Goal: Task Accomplishment & Management: Complete application form

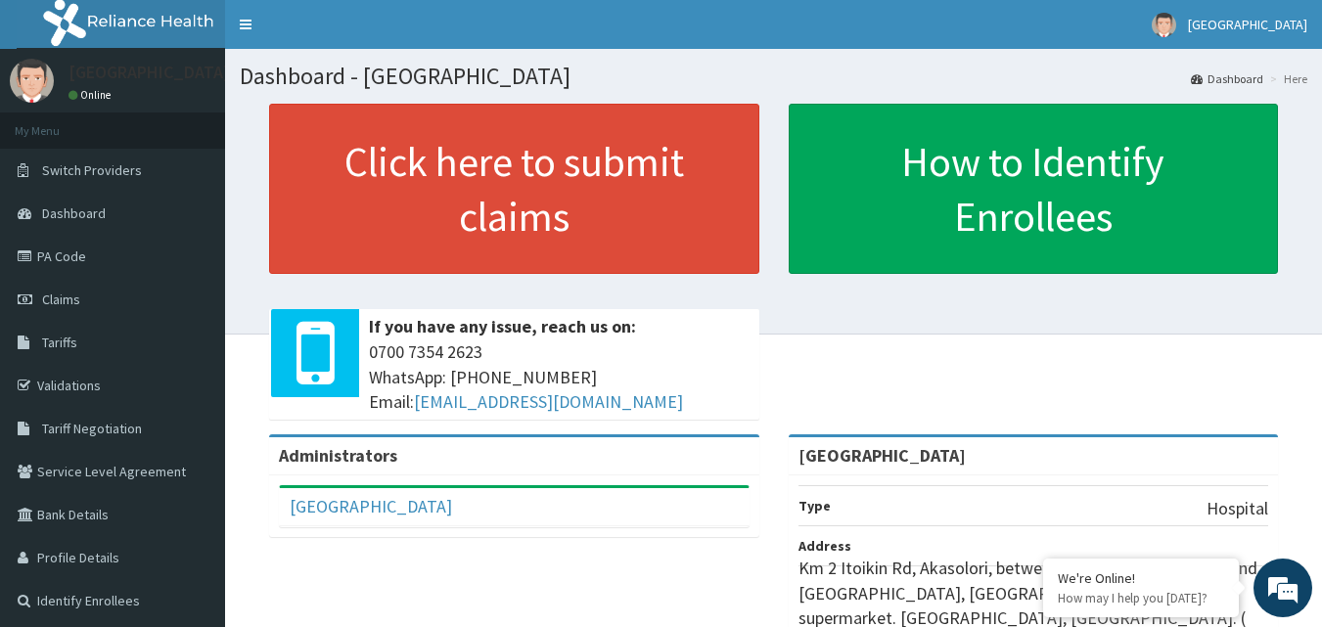
click at [109, 294] on link "Claims" at bounding box center [112, 299] width 225 height 43
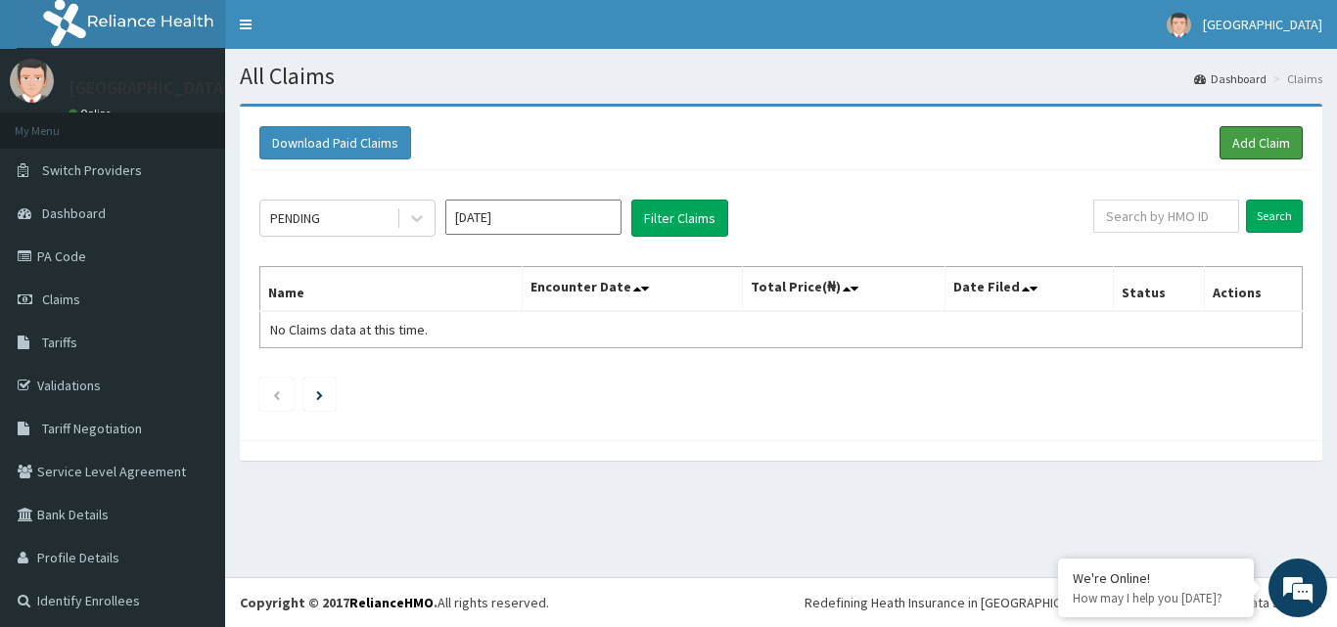
click at [1230, 148] on link "Add Claim" at bounding box center [1261, 142] width 83 height 33
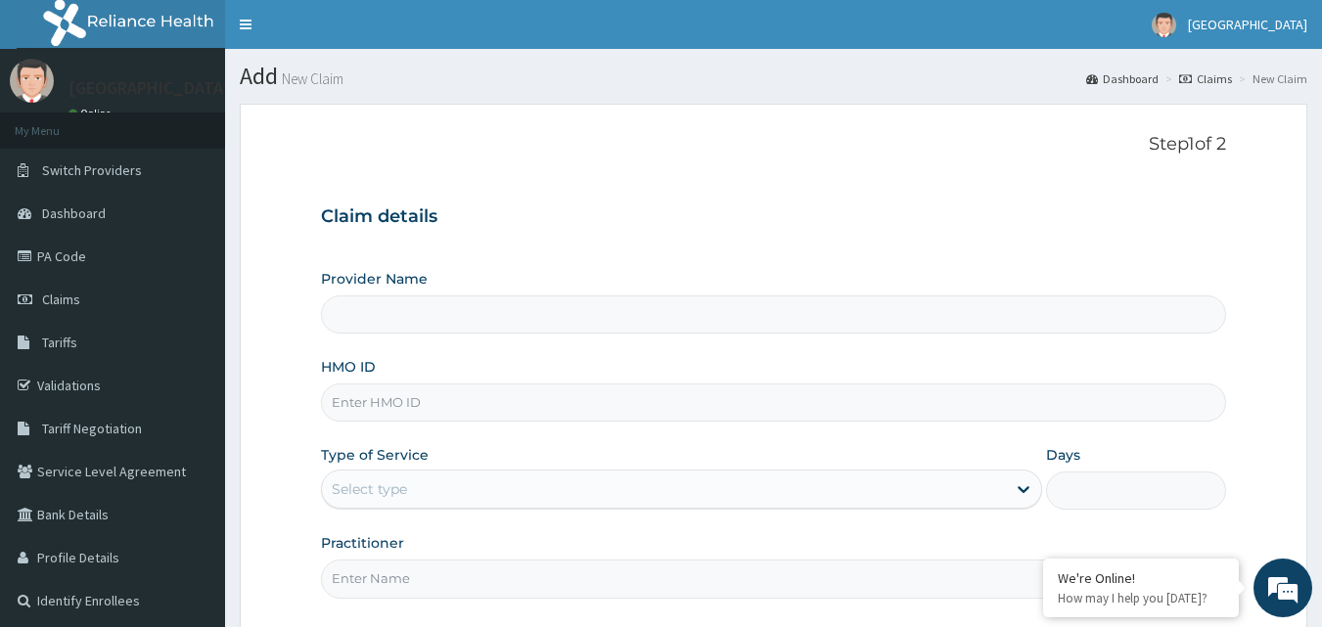
click at [903, 392] on input "HMO ID" at bounding box center [774, 403] width 906 height 38
paste input "NAG/10046/C"
type input "NAG/10046/C"
type input "[GEOGRAPHIC_DATA]"
type input "NAG/10046/C"
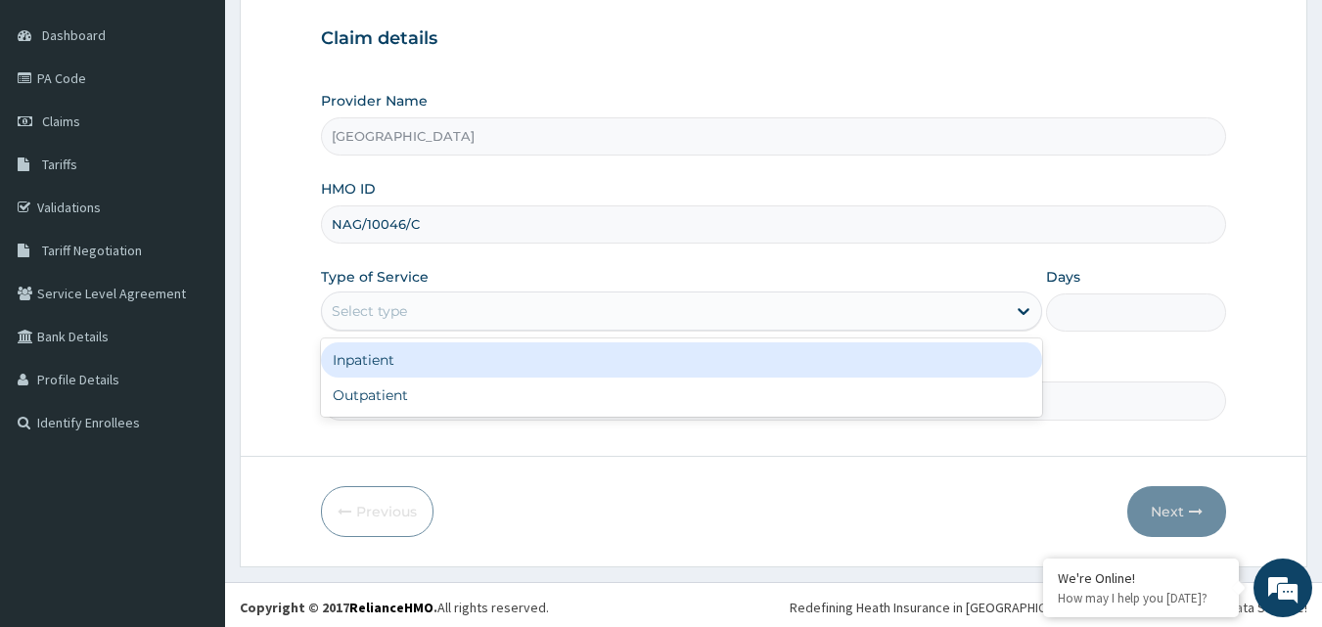
scroll to position [183, 0]
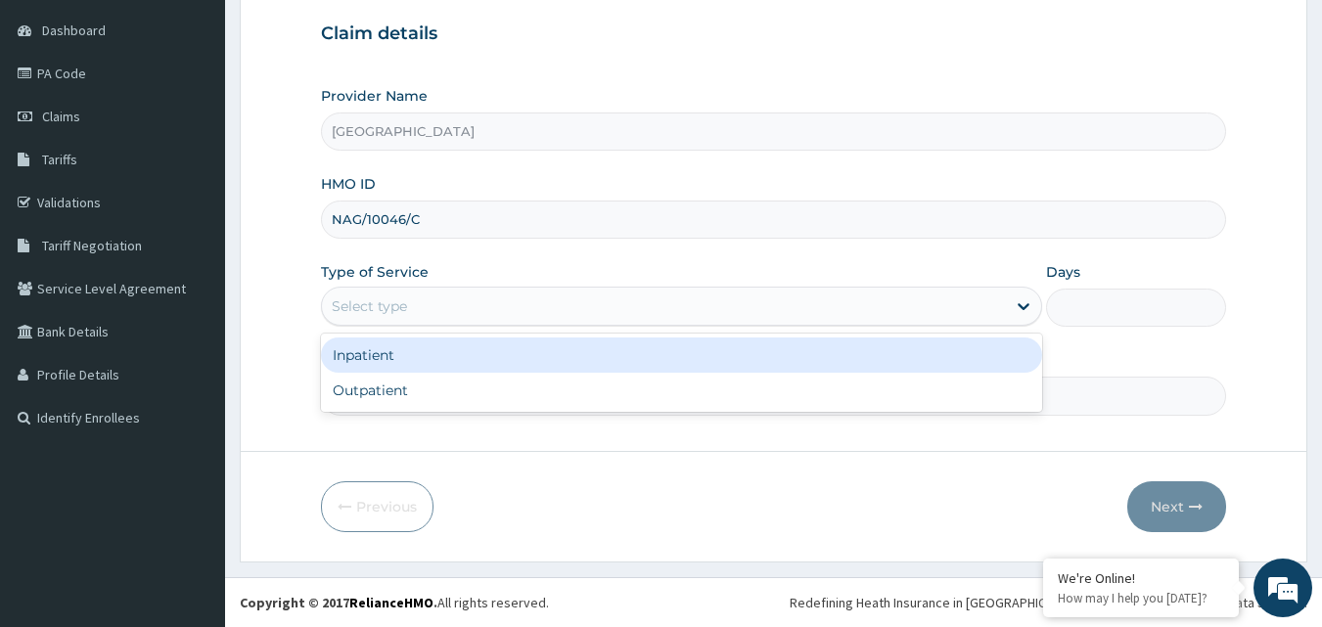
click at [719, 395] on div "Outpatient" at bounding box center [681, 390] width 721 height 35
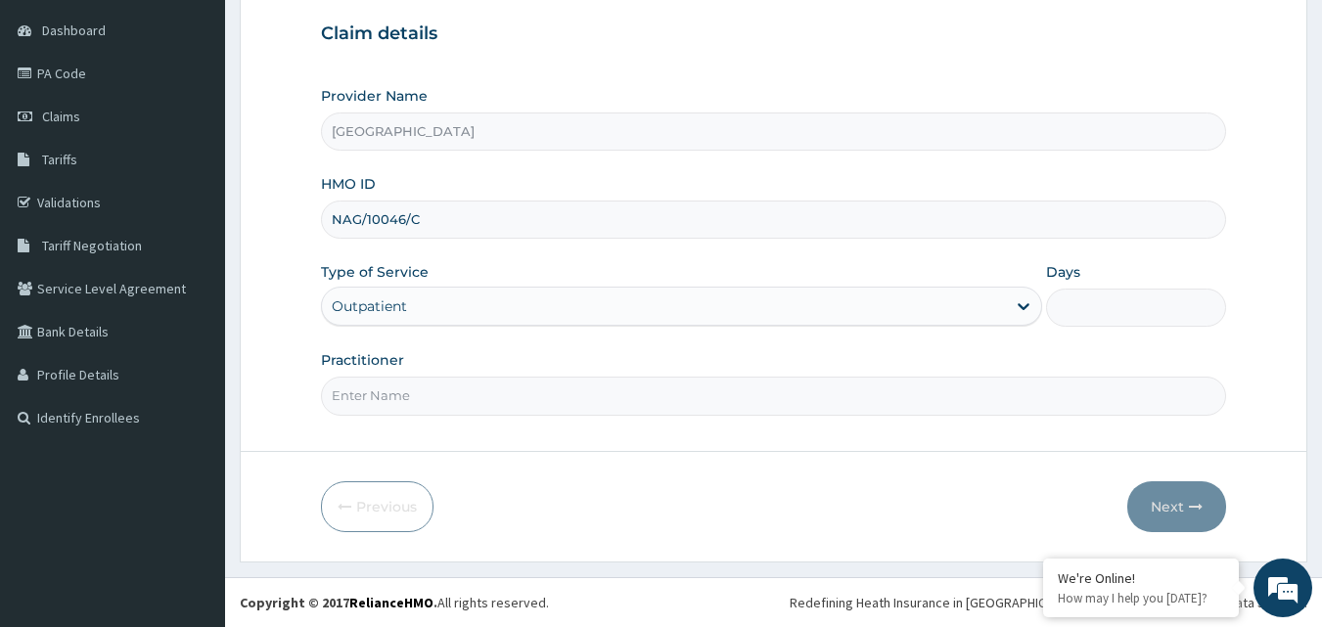
type input "1"
click at [1011, 395] on input "Practitioner" at bounding box center [774, 396] width 906 height 38
type input "[PERSON_NAME]"
click at [1180, 492] on button "Next" at bounding box center [1177, 507] width 99 height 51
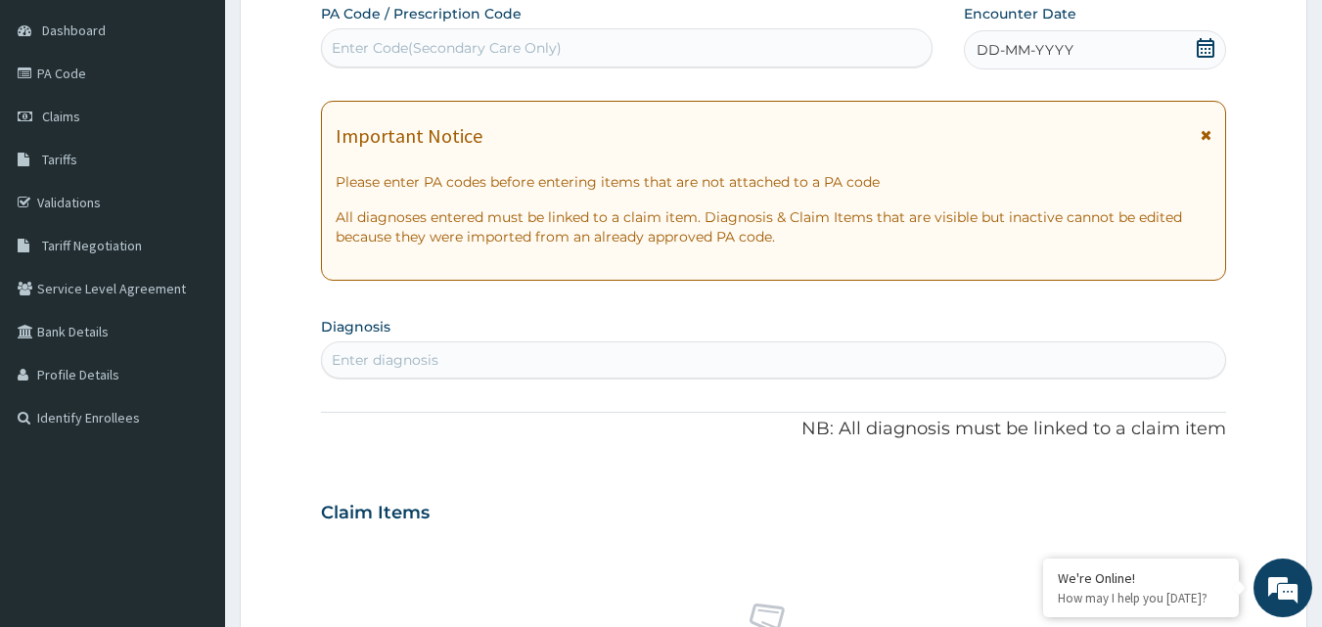
scroll to position [0, 0]
click at [1201, 40] on icon at bounding box center [1206, 48] width 18 height 20
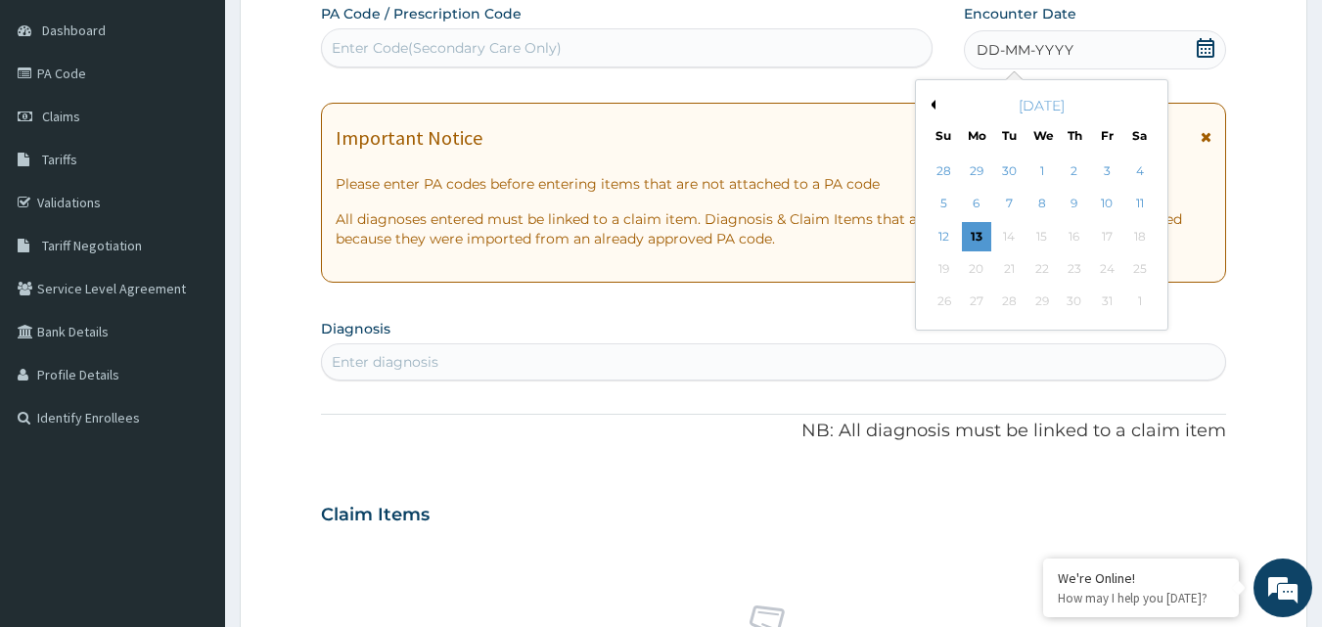
click at [977, 236] on div "13" at bounding box center [976, 236] width 29 height 29
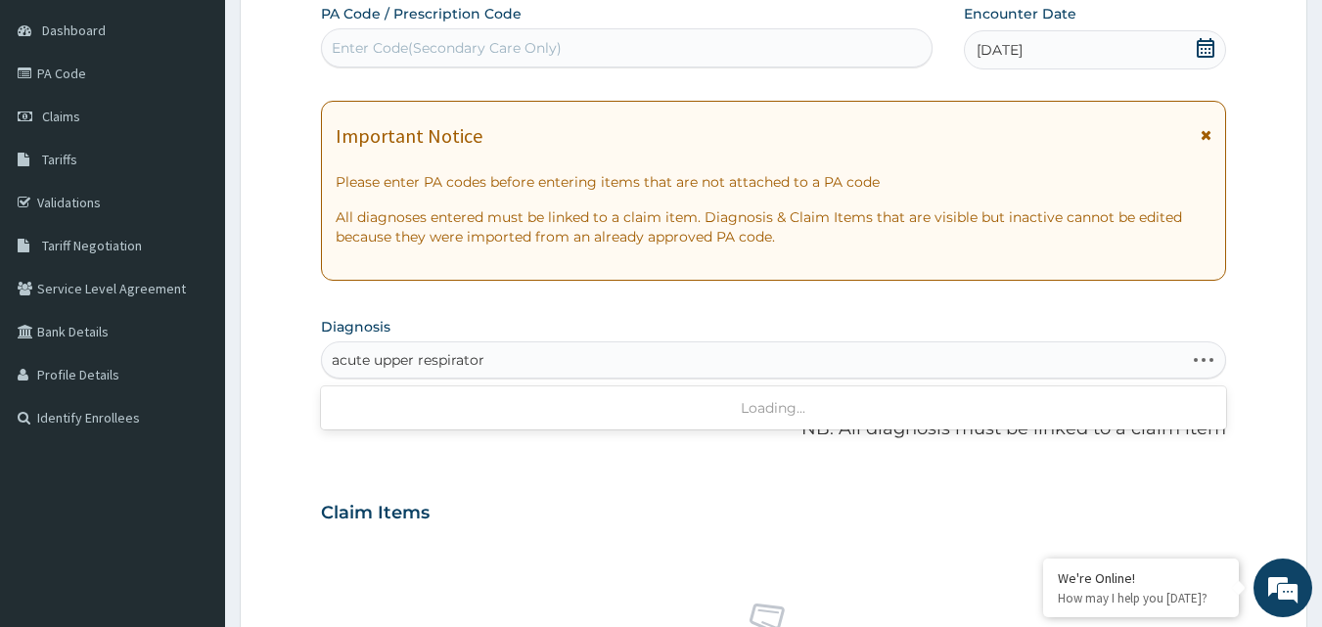
type input "acute upper respiratory"
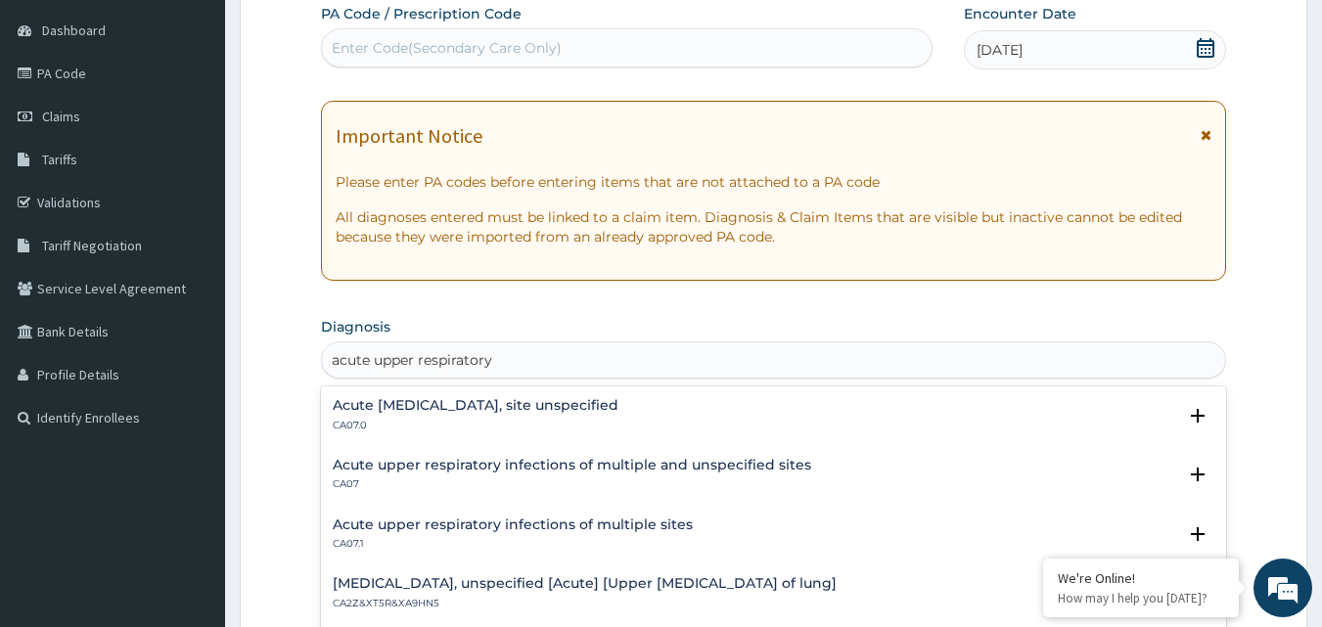
click at [595, 399] on h4 "Acute [MEDICAL_DATA], site unspecified" at bounding box center [476, 405] width 286 height 15
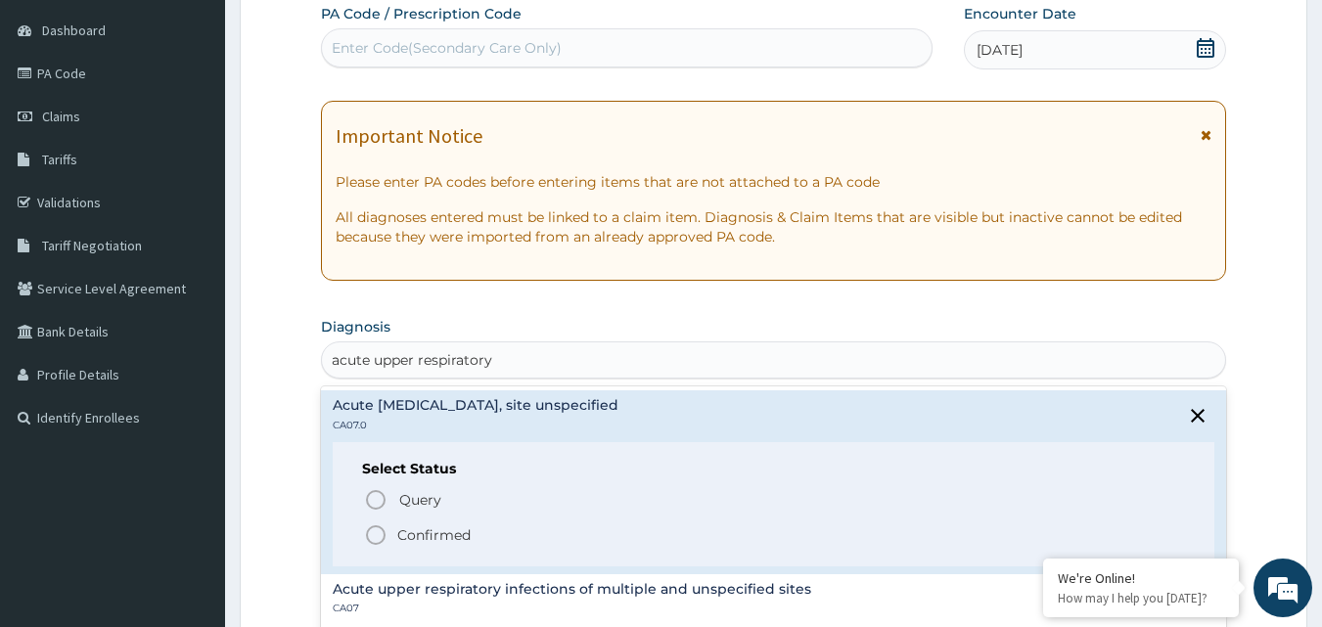
click at [390, 538] on span "Confirmed" at bounding box center [775, 535] width 822 height 23
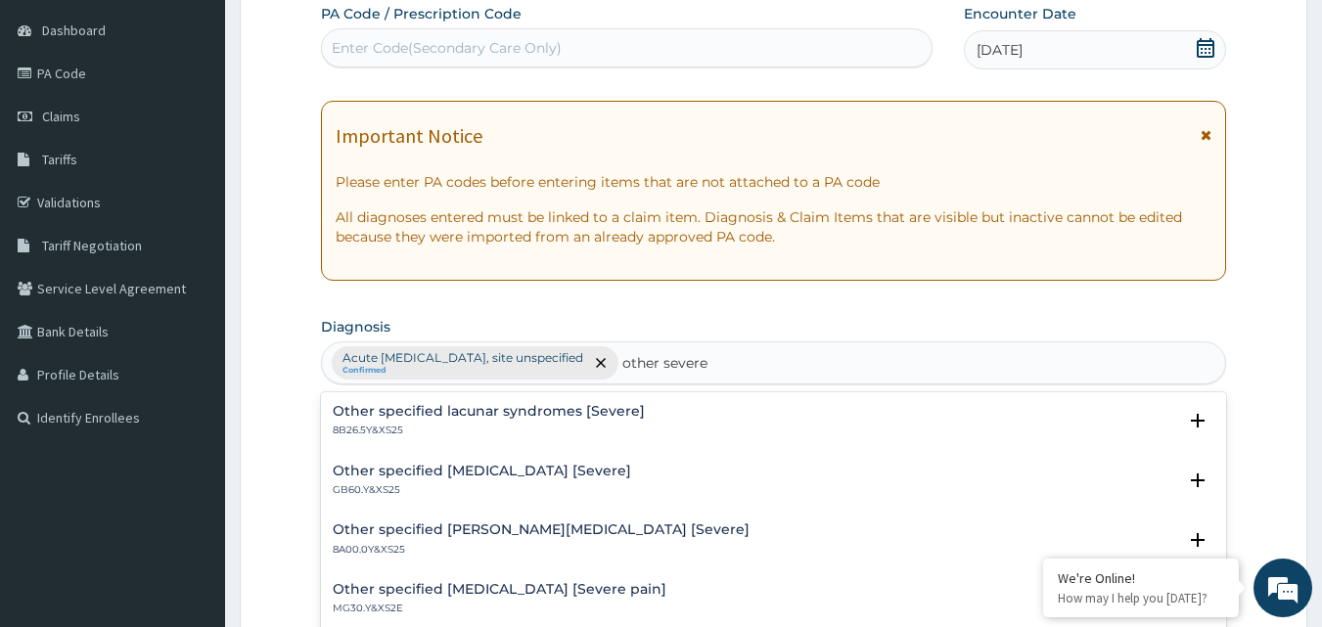
type input "other severe"
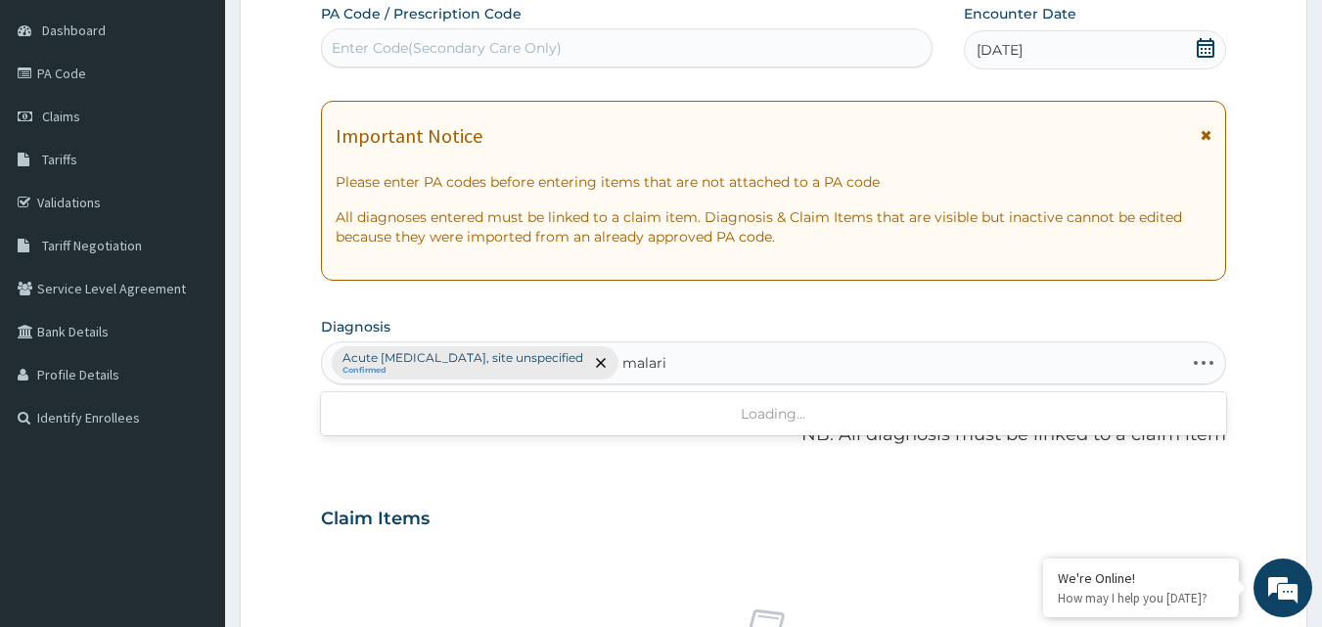
type input "[MEDICAL_DATA]"
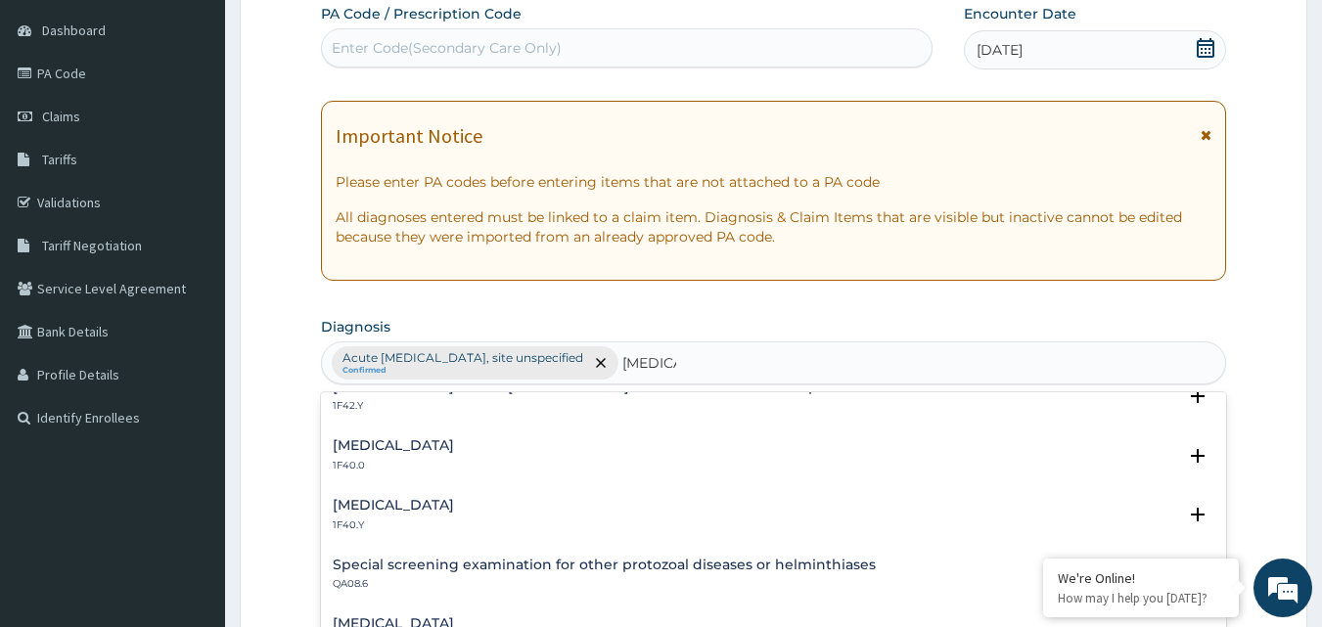
scroll to position [621, 0]
click at [454, 511] on h4 "[MEDICAL_DATA]" at bounding box center [393, 503] width 121 height 15
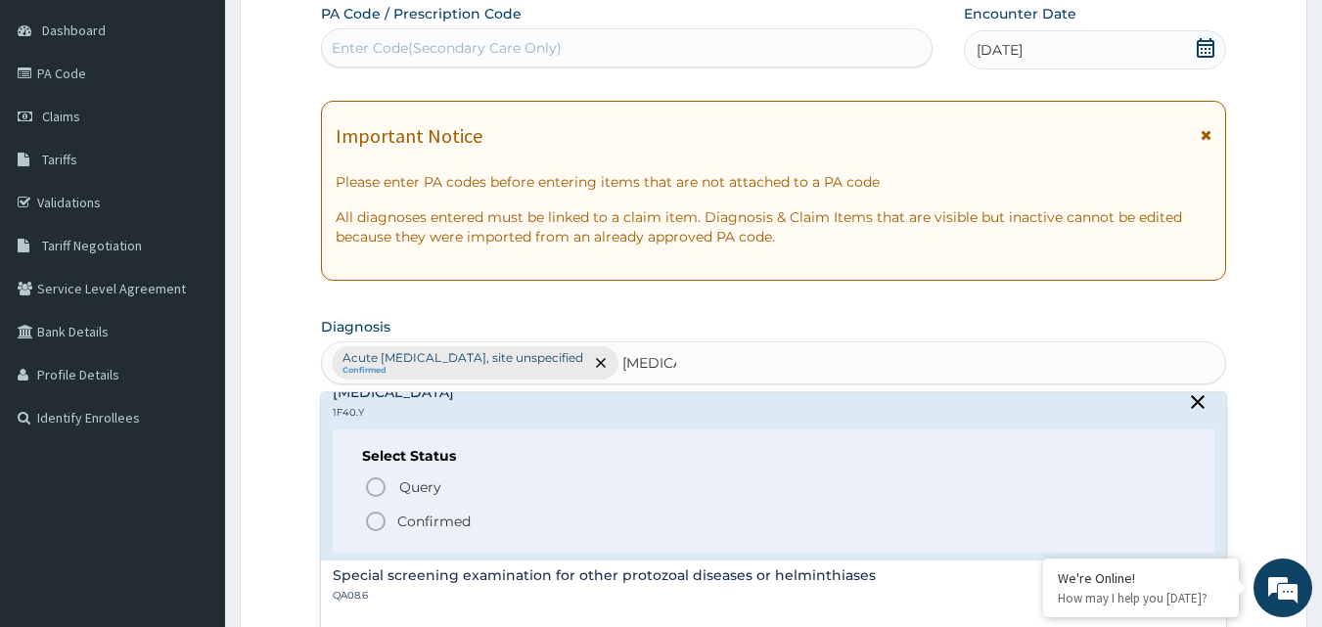
scroll to position [736, 0]
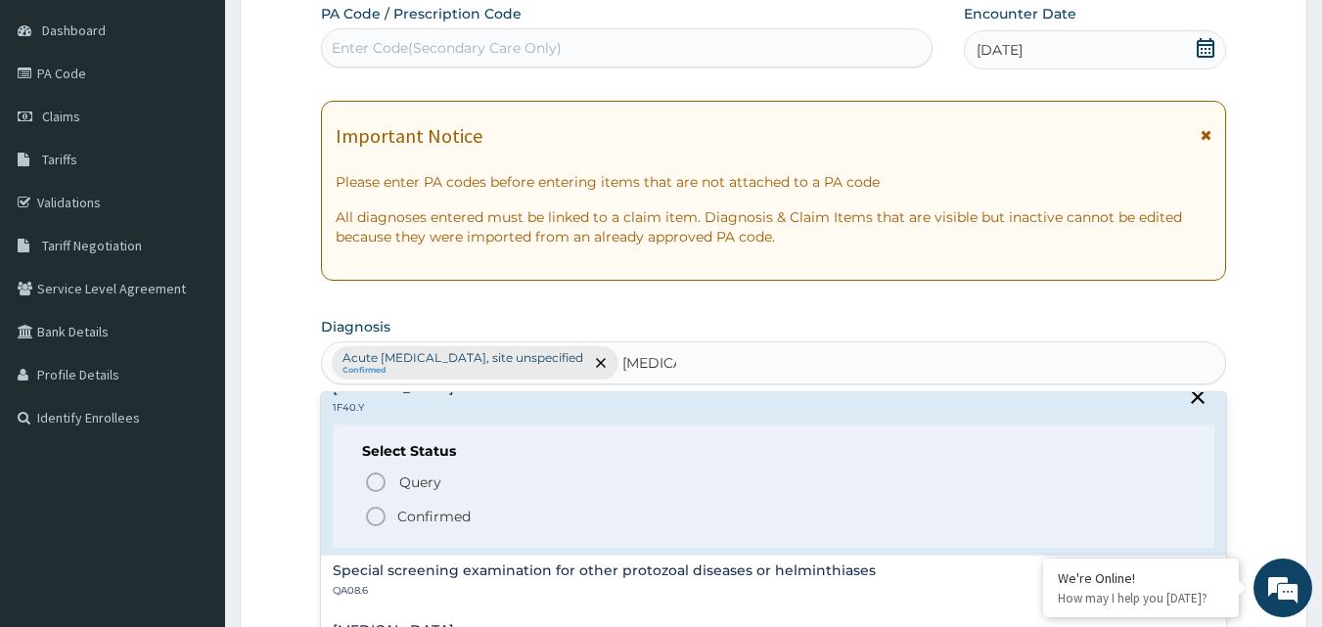
click at [388, 520] on span "Confirmed" at bounding box center [775, 516] width 822 height 23
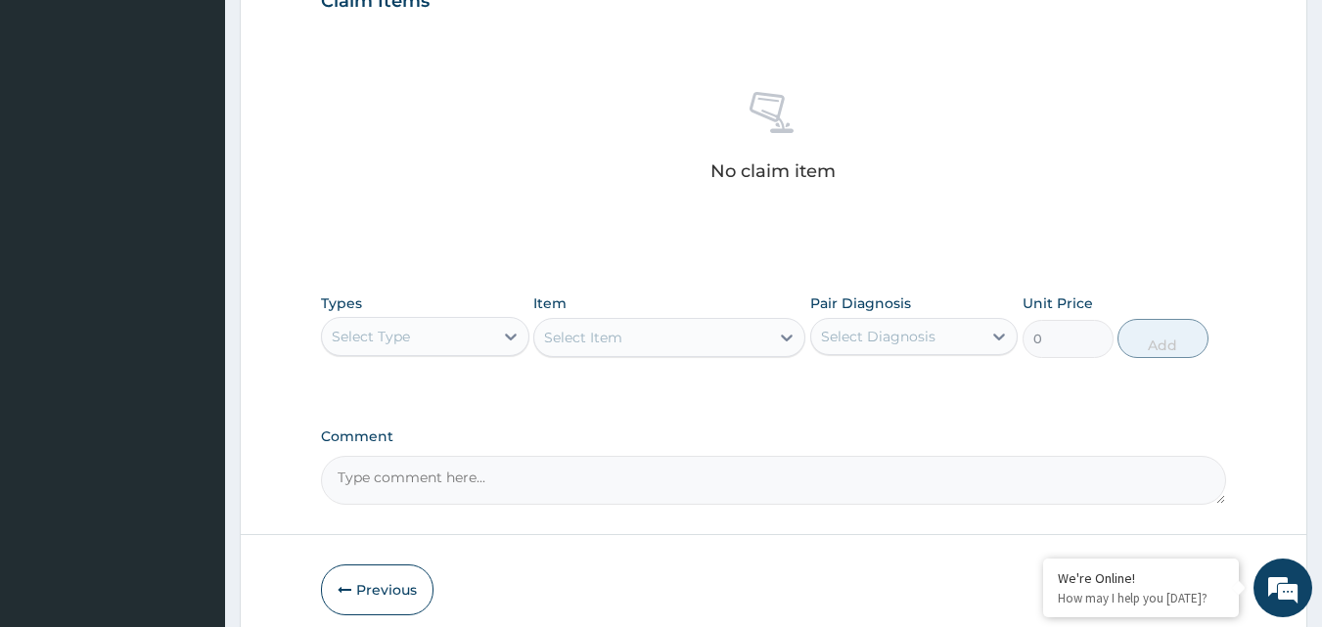
scroll to position [706, 0]
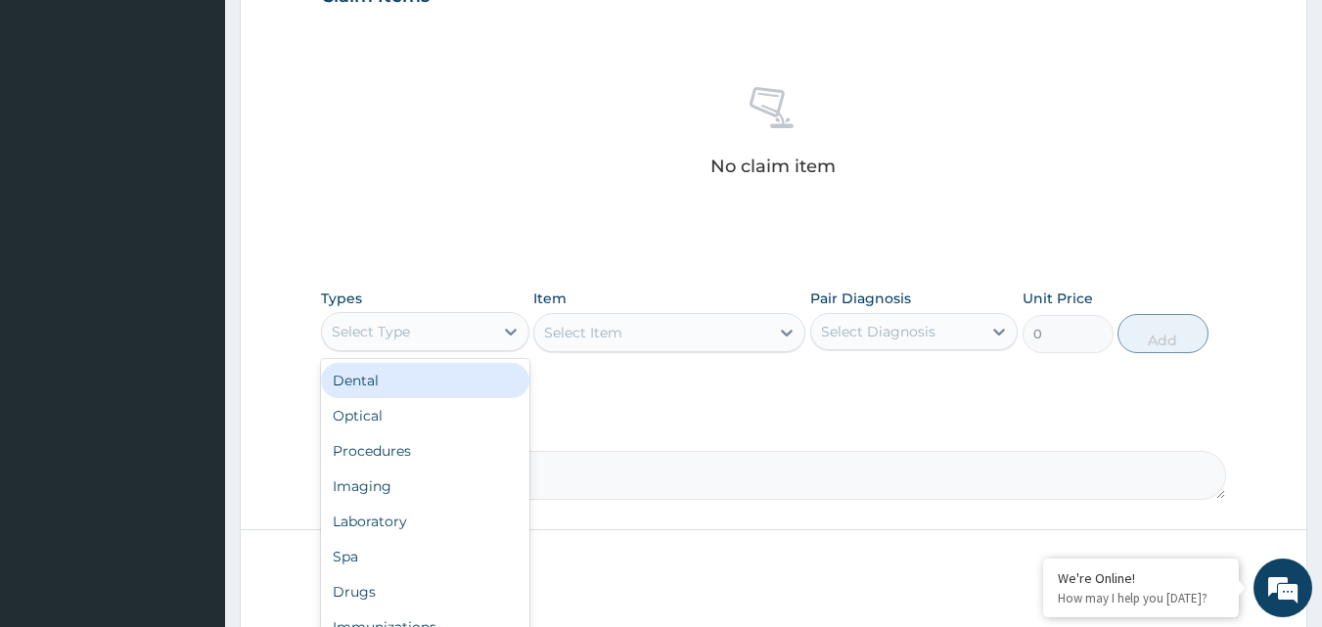
click at [401, 450] on div "Procedures" at bounding box center [425, 451] width 208 height 35
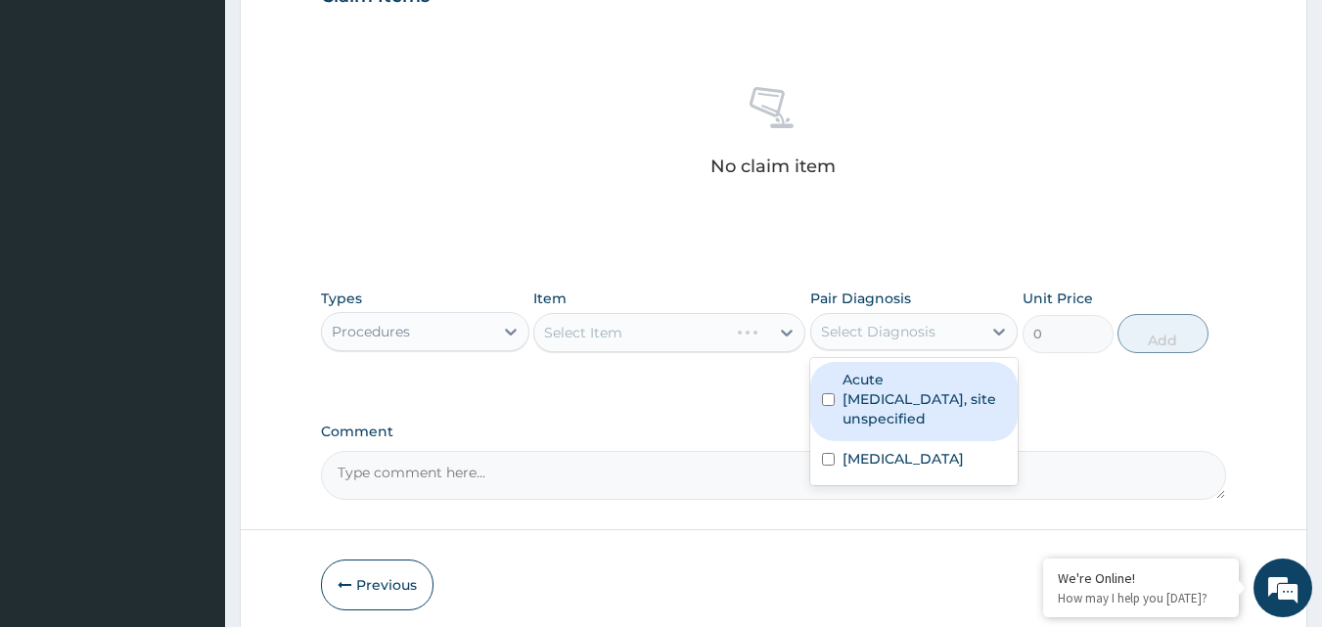
click at [828, 466] on input "checkbox" at bounding box center [828, 459] width 13 height 13
checkbox input "true"
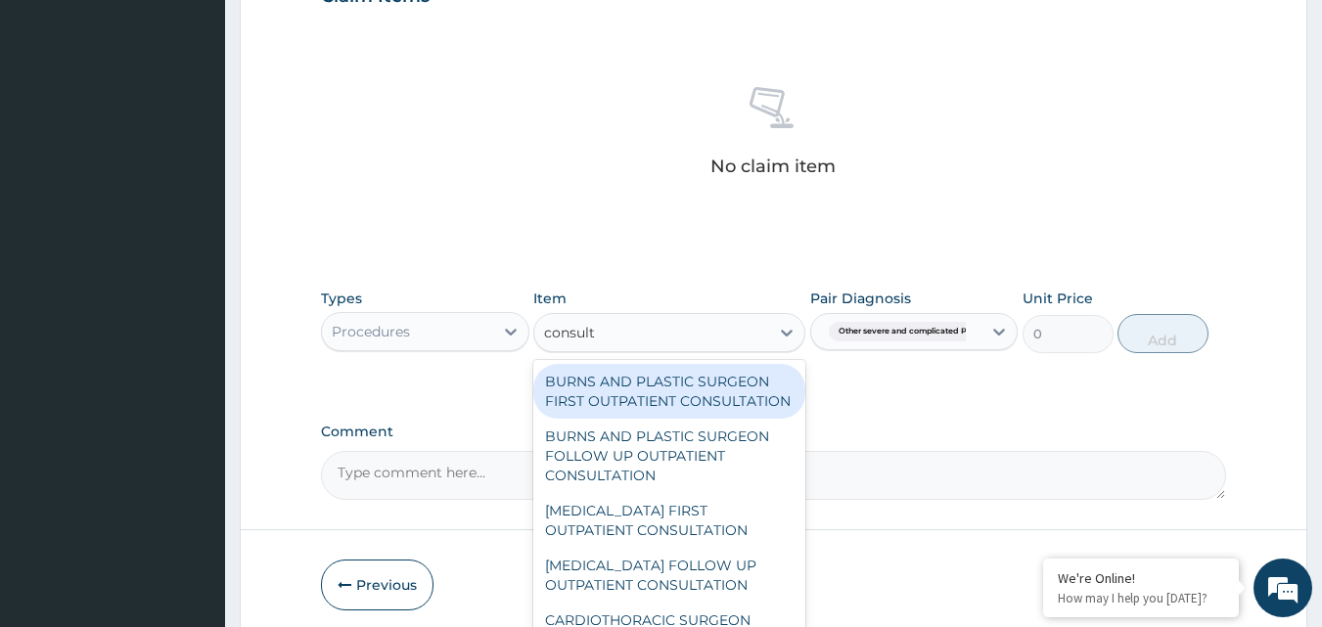
type input "consulta"
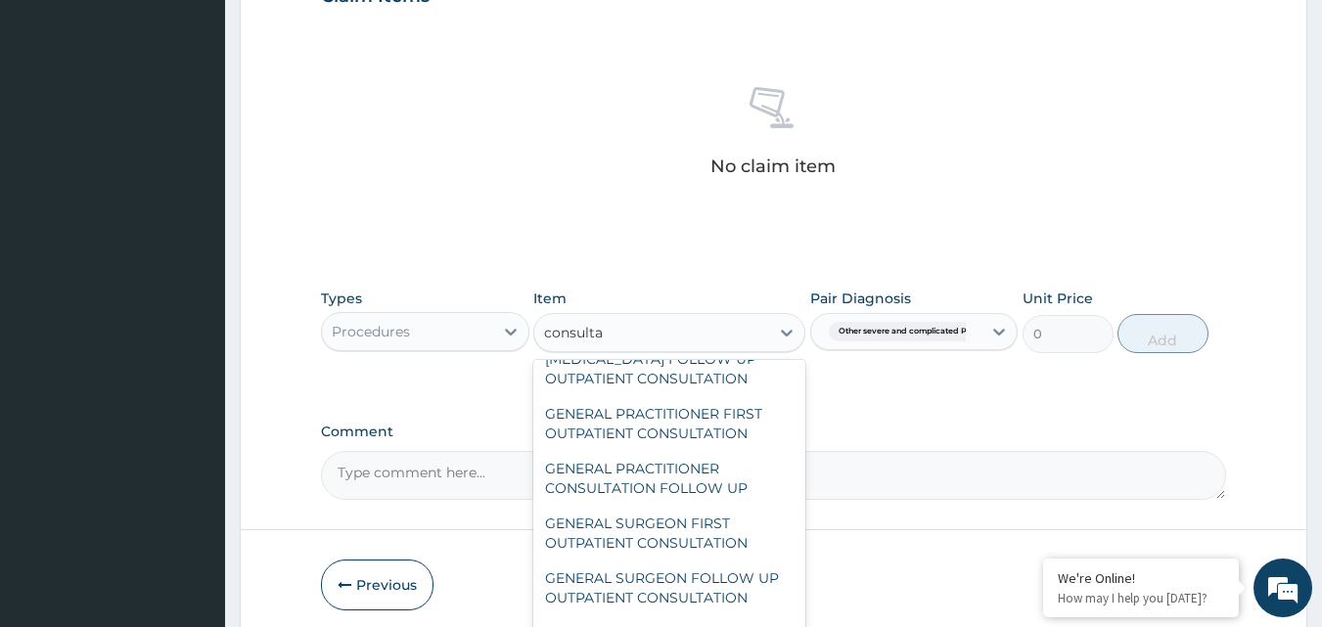
scroll to position [1007, 0]
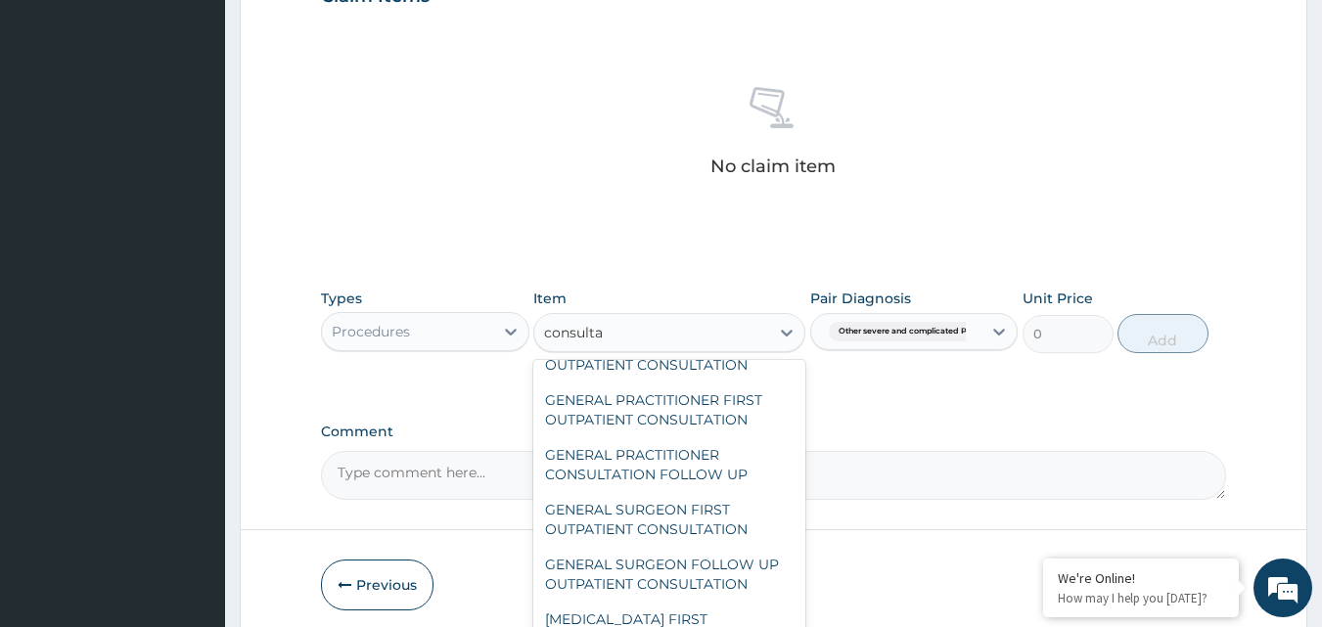
click at [710, 438] on div "GENERAL PRACTITIONER FIRST OUTPATIENT CONSULTATION" at bounding box center [669, 410] width 272 height 55
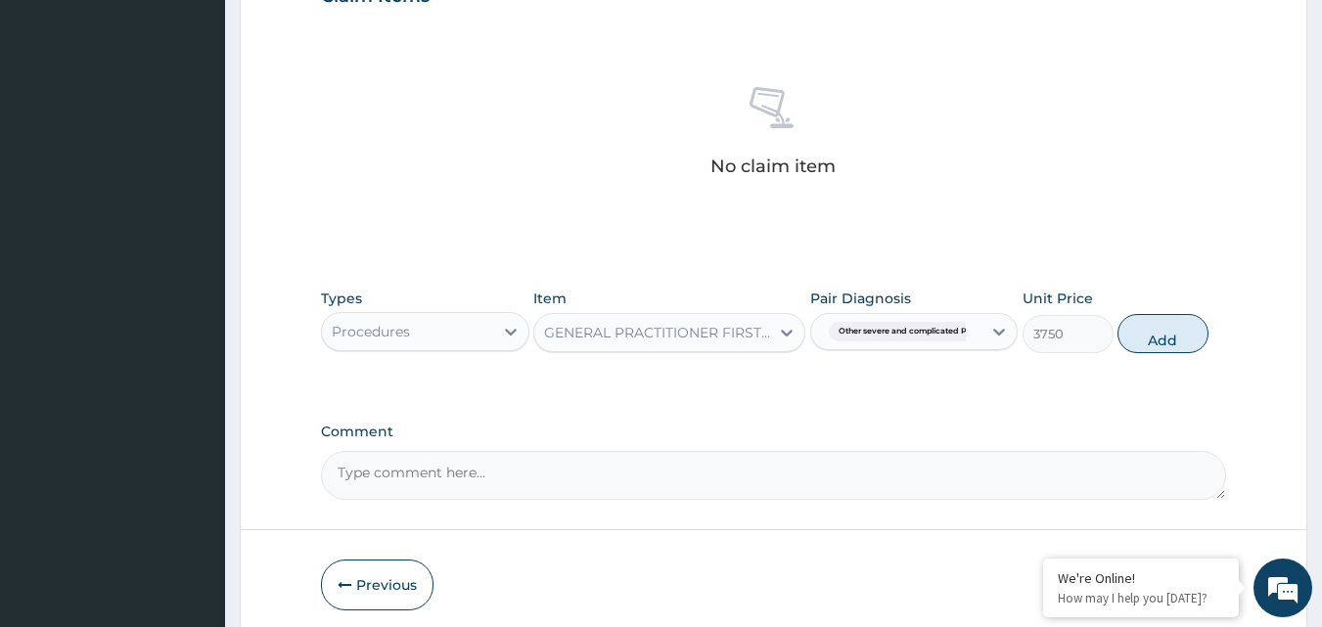
click at [1160, 335] on button "Add" at bounding box center [1163, 333] width 91 height 39
type input "0"
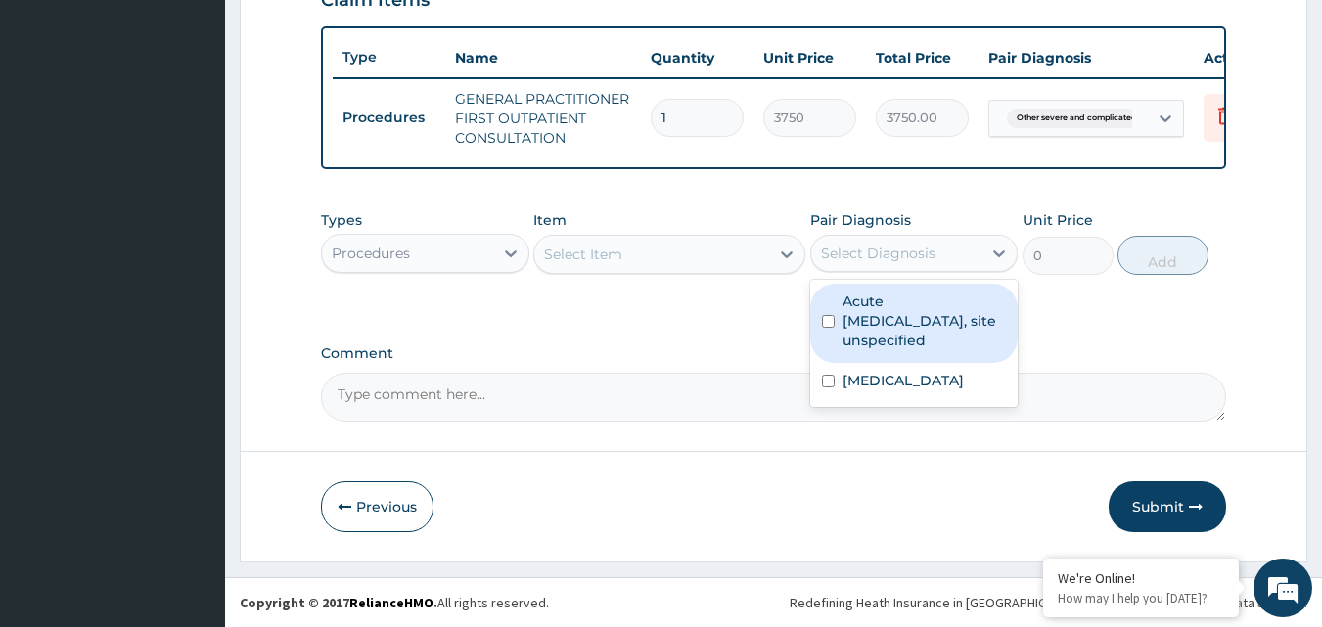
click at [829, 388] on input "checkbox" at bounding box center [828, 381] width 13 height 13
checkbox input "true"
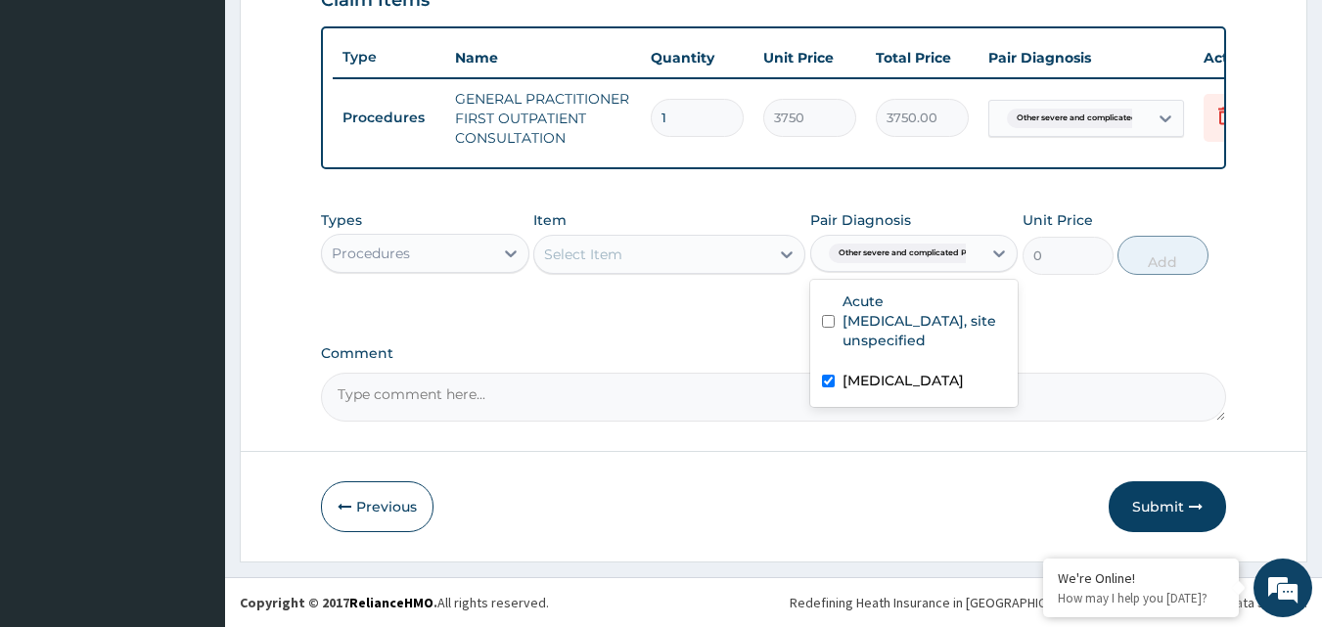
click at [650, 362] on label "Comment" at bounding box center [774, 354] width 906 height 17
click at [650, 373] on textarea "Comment" at bounding box center [774, 397] width 906 height 49
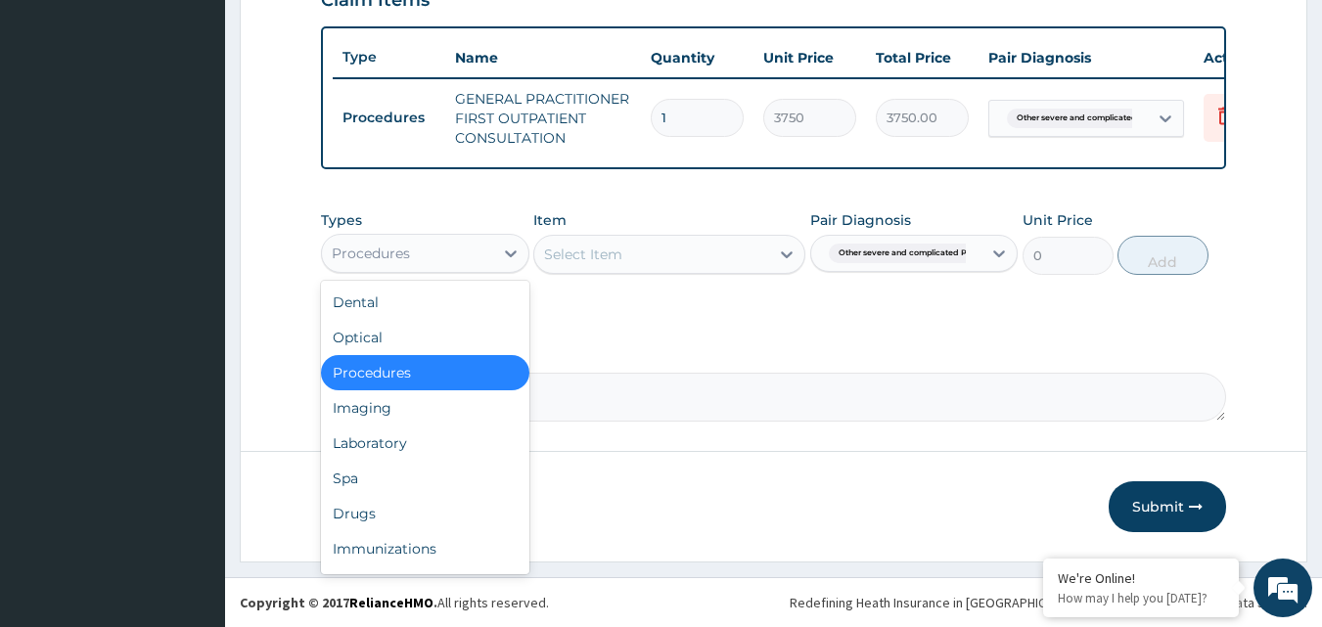
click at [404, 453] on div "Laboratory" at bounding box center [425, 443] width 208 height 35
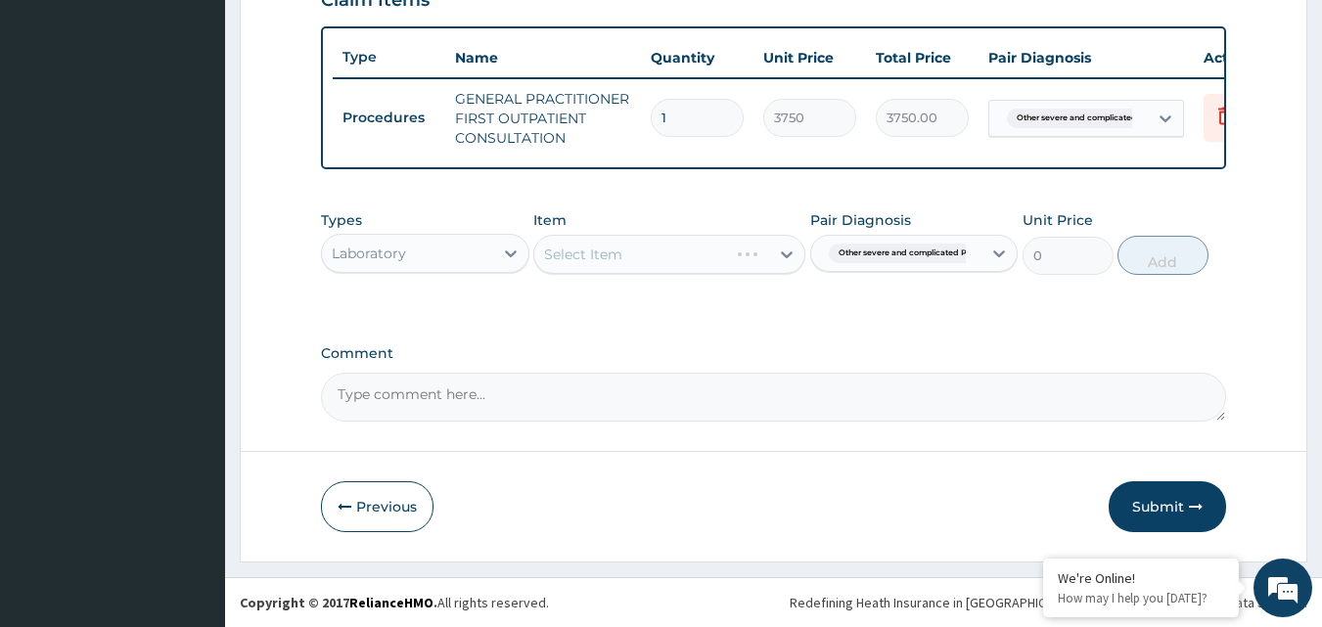
click at [788, 270] on div "Select Item" at bounding box center [669, 254] width 272 height 39
click at [666, 274] on div "Select Item" at bounding box center [669, 254] width 272 height 39
click at [698, 273] on div "Select Item" at bounding box center [669, 254] width 272 height 39
click at [788, 264] on icon at bounding box center [787, 255] width 20 height 20
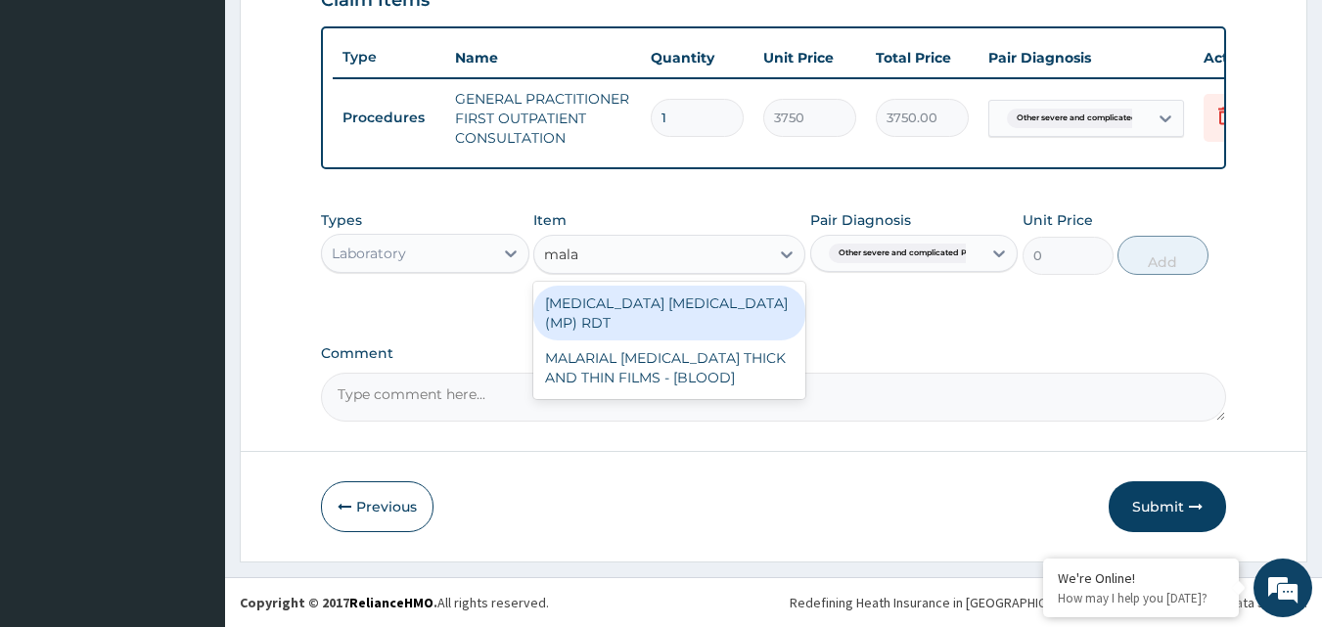
scroll to position [0, 0]
type input "[MEDICAL_DATA]"
click at [690, 371] on div "MALARIAL [MEDICAL_DATA] THICK AND THIN FILMS - [BLOOD]" at bounding box center [669, 368] width 272 height 55
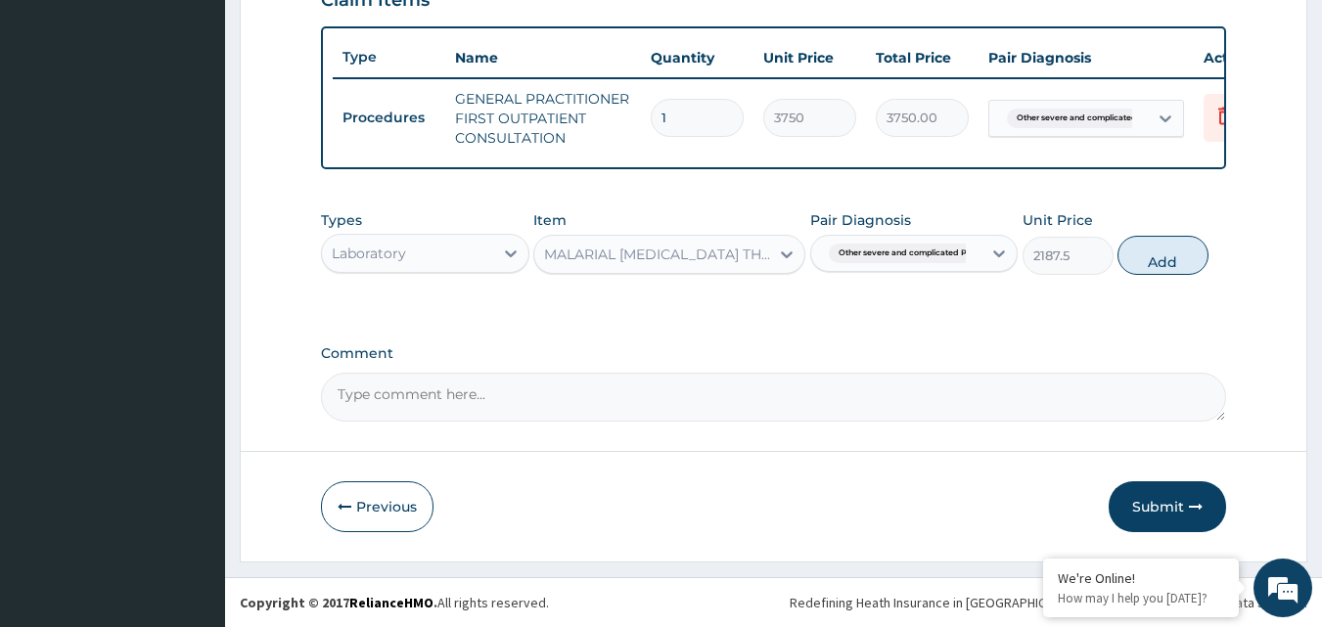
click at [1180, 257] on button "Add" at bounding box center [1163, 255] width 91 height 39
type input "0"
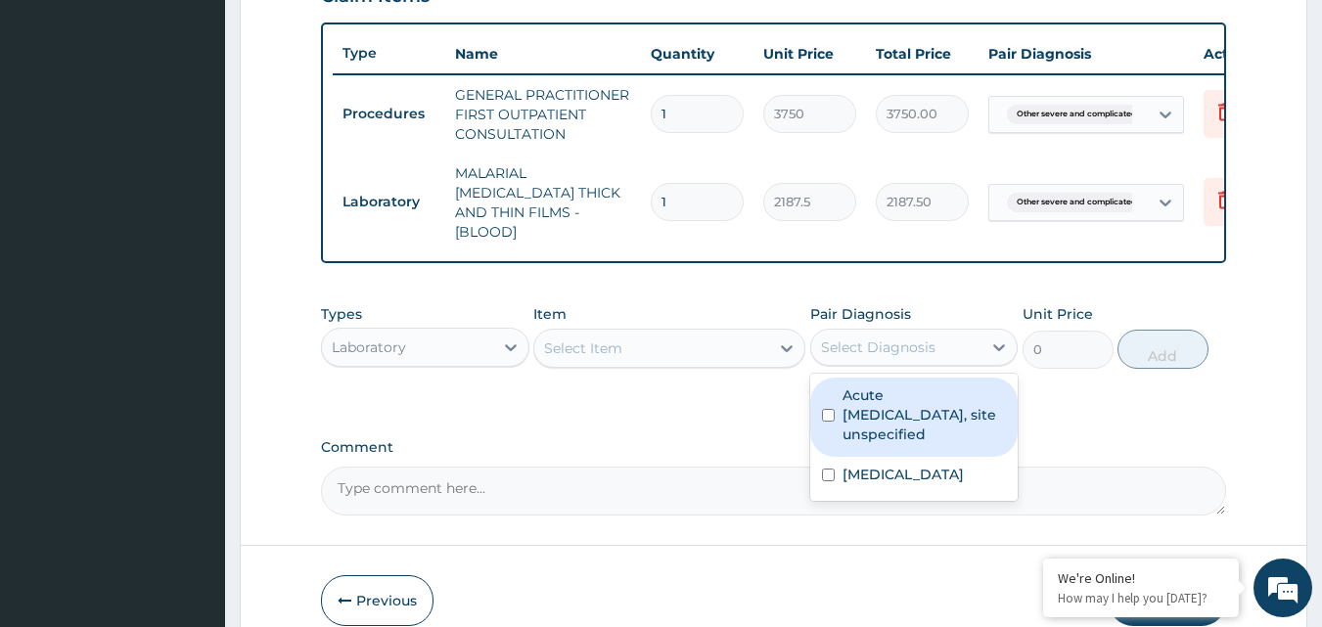
click at [828, 409] on input "checkbox" at bounding box center [828, 415] width 13 height 13
checkbox input "true"
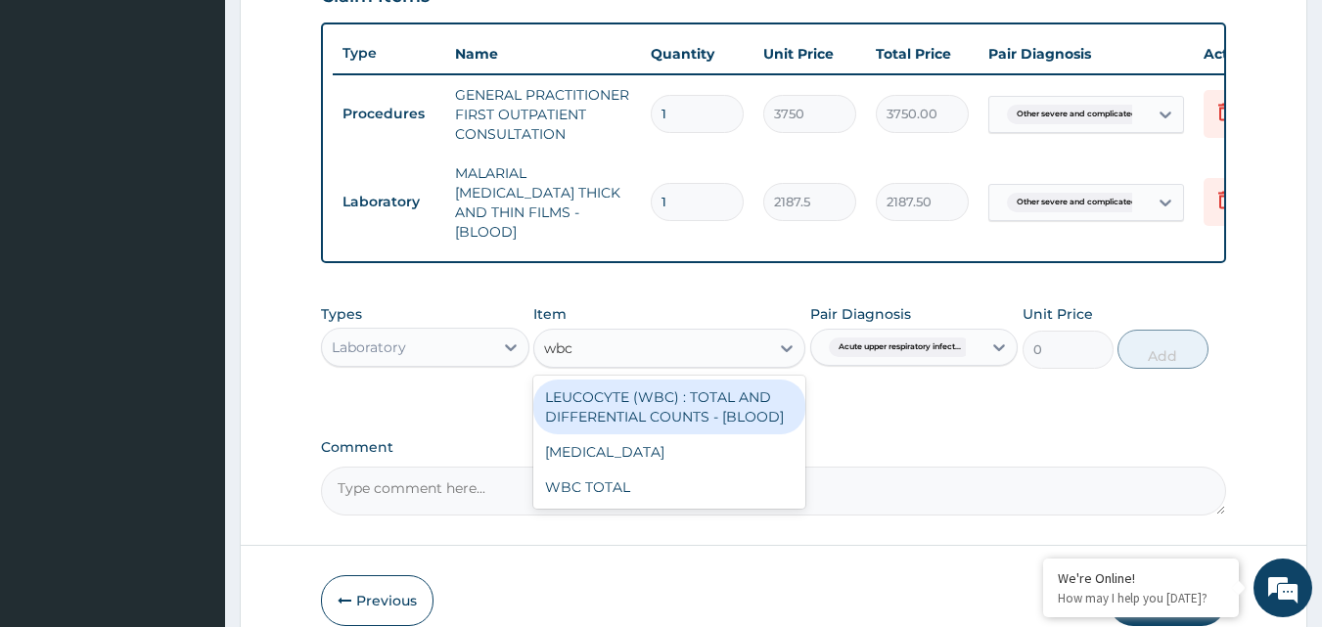
type input "wbc"
click at [666, 451] on div "[MEDICAL_DATA]" at bounding box center [669, 452] width 272 height 35
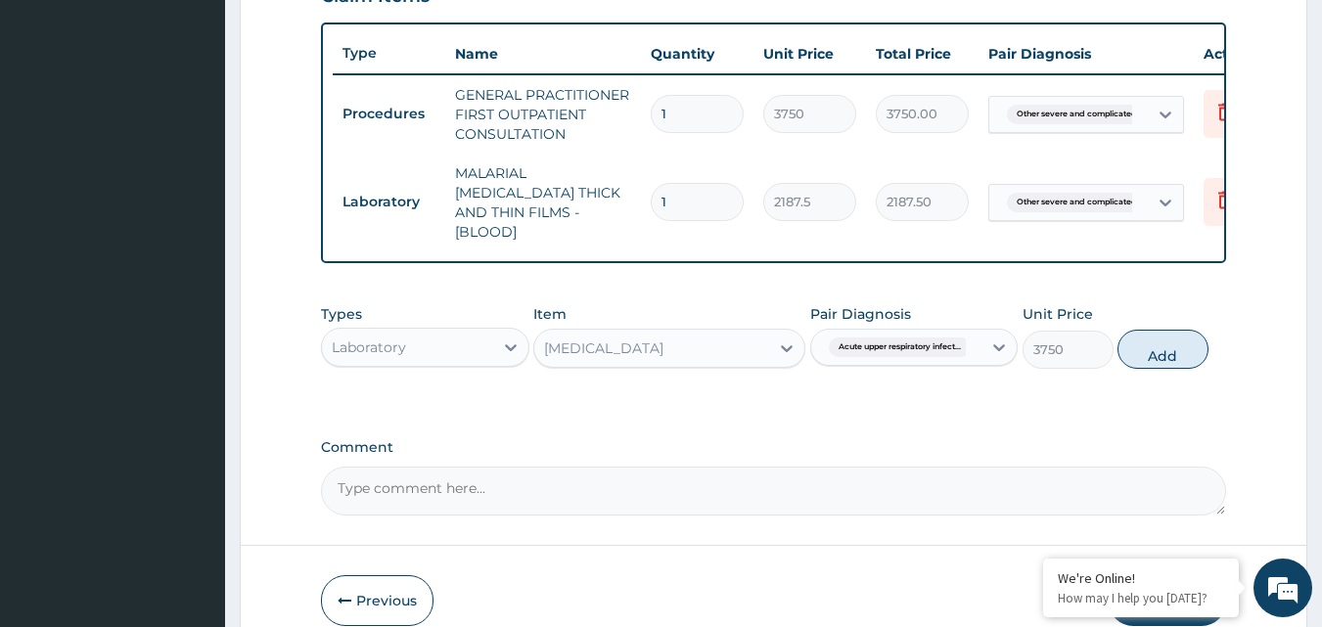
click at [1160, 337] on button "Add" at bounding box center [1163, 349] width 91 height 39
type input "0"
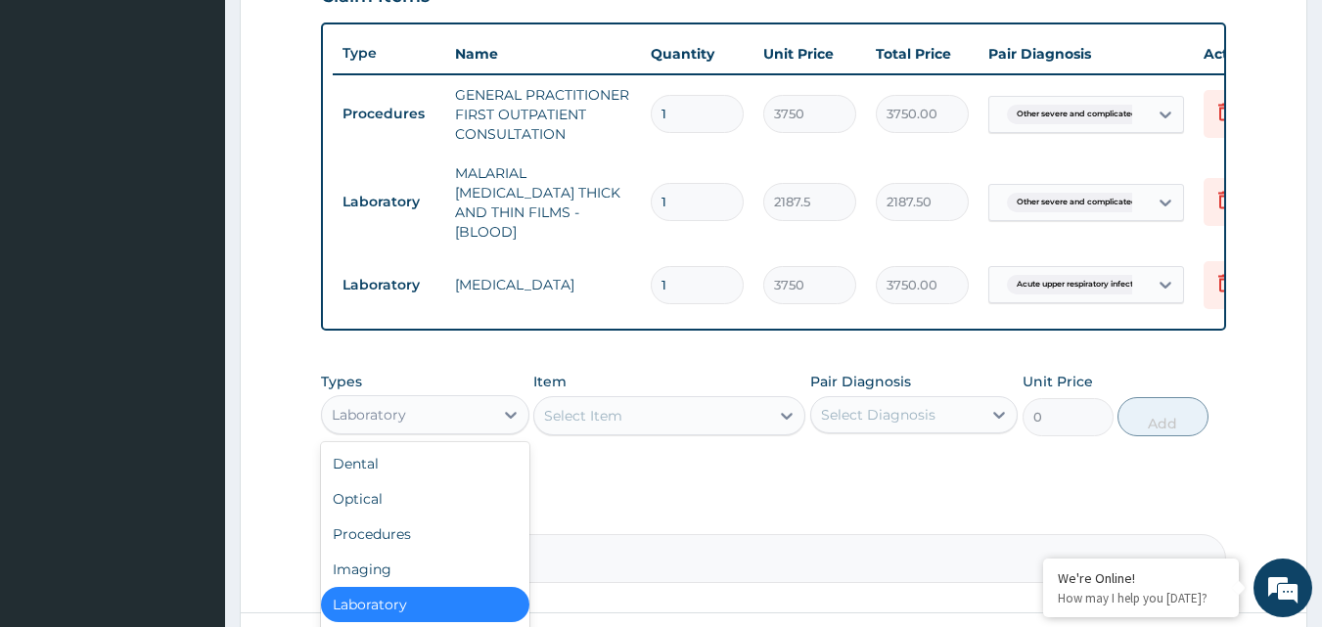
scroll to position [67, 0]
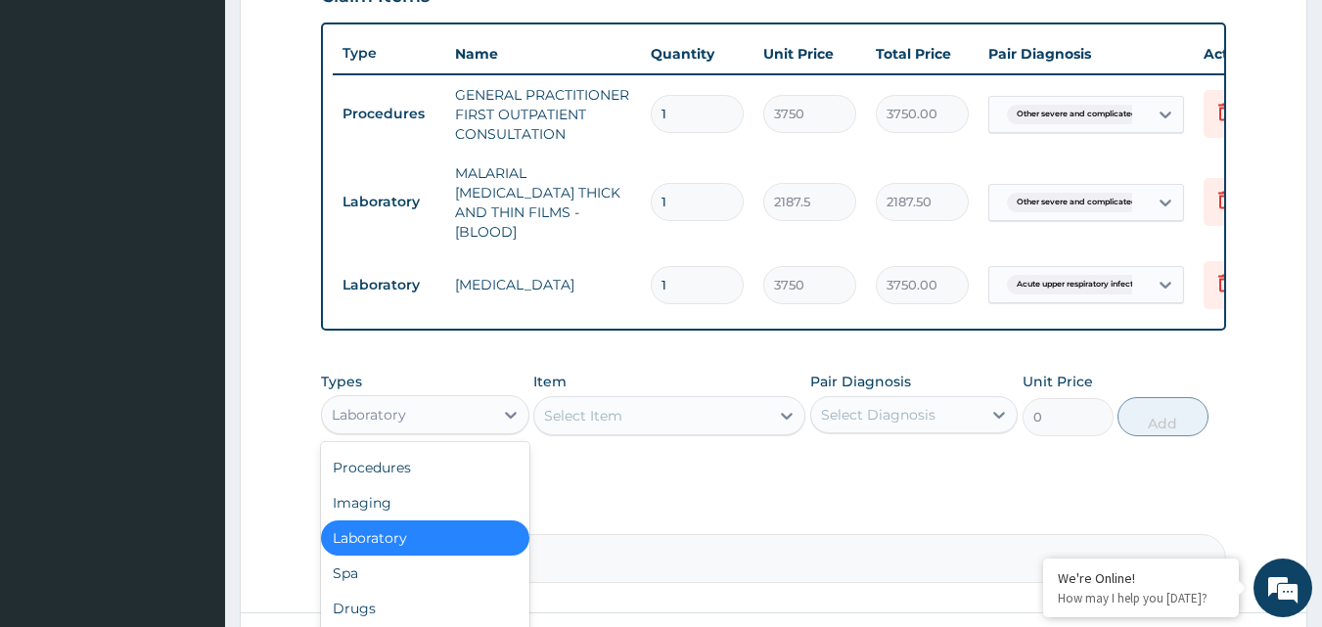
click at [376, 601] on div "Drugs" at bounding box center [425, 608] width 208 height 35
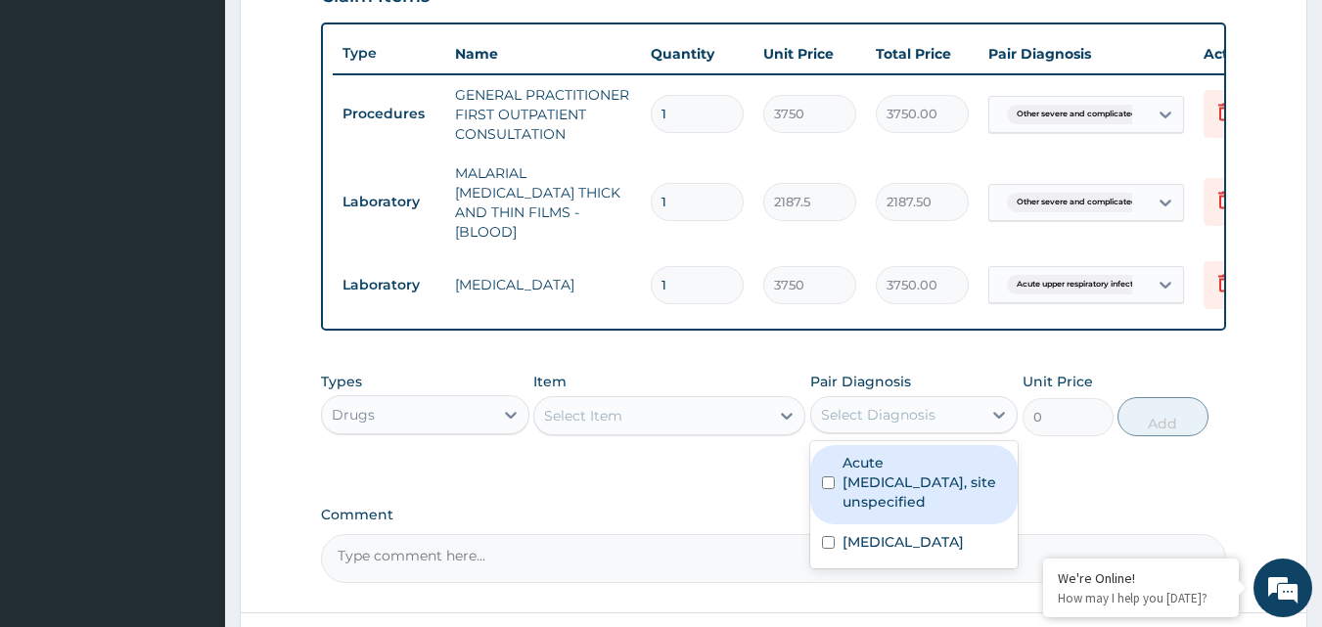
click at [828, 549] on input "checkbox" at bounding box center [828, 542] width 13 height 13
checkbox input "true"
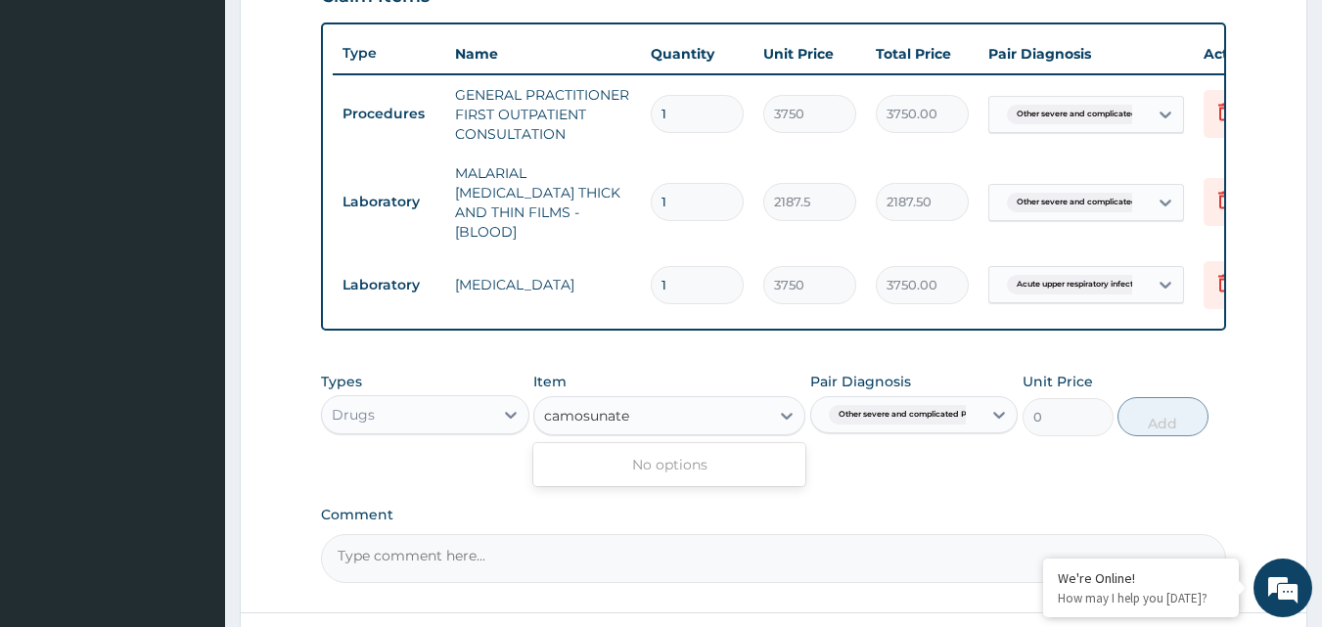
type input "camosunate"
click at [709, 410] on div "camosunate" at bounding box center [651, 415] width 235 height 31
click at [792, 417] on icon at bounding box center [787, 416] width 20 height 20
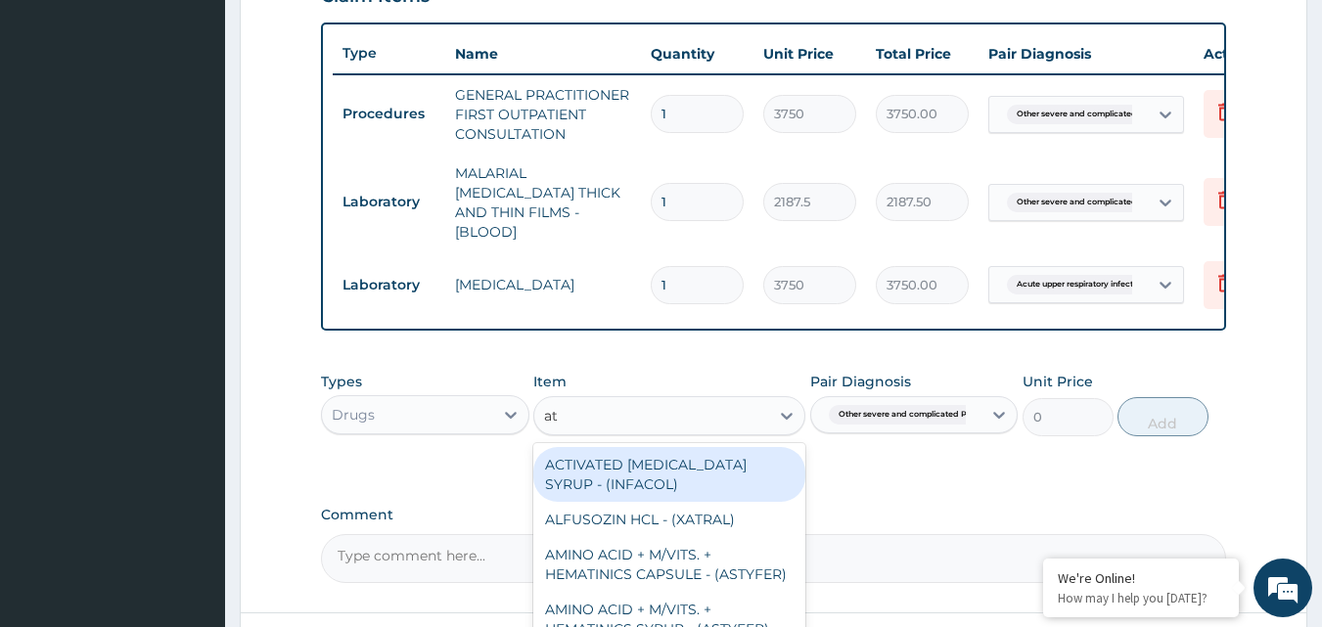
type input "a"
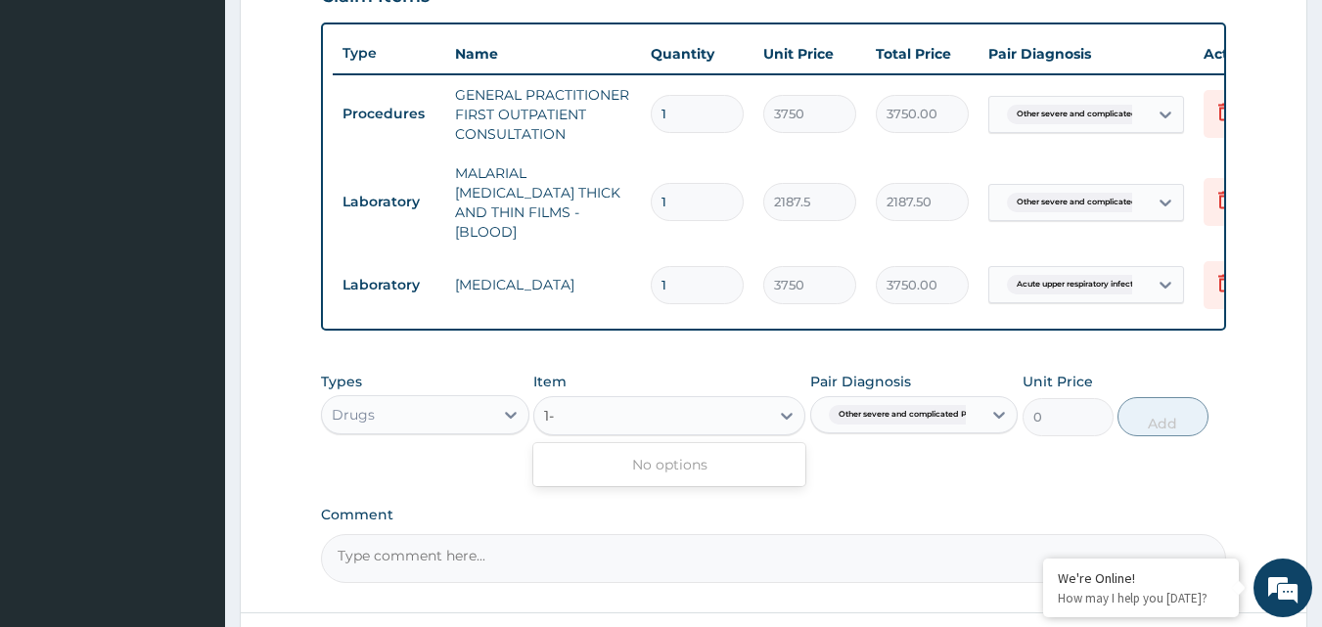
type input "1-6"
click at [757, 409] on div "Select Item" at bounding box center [651, 415] width 235 height 31
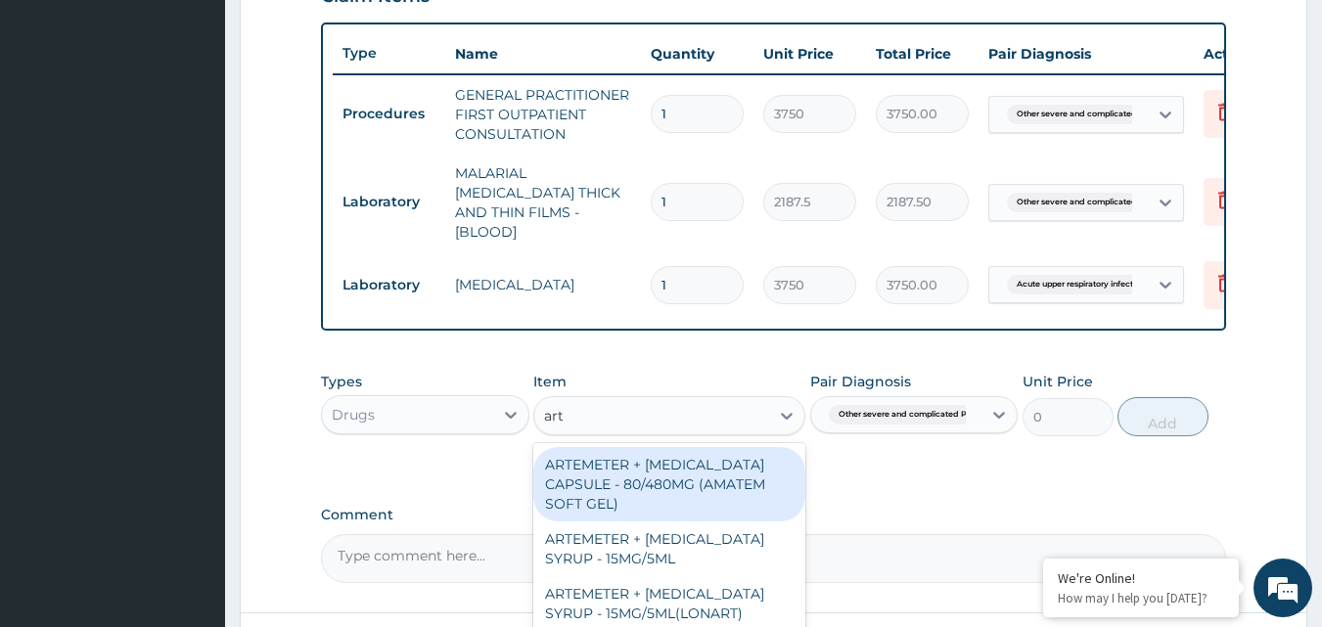
type input "arte"
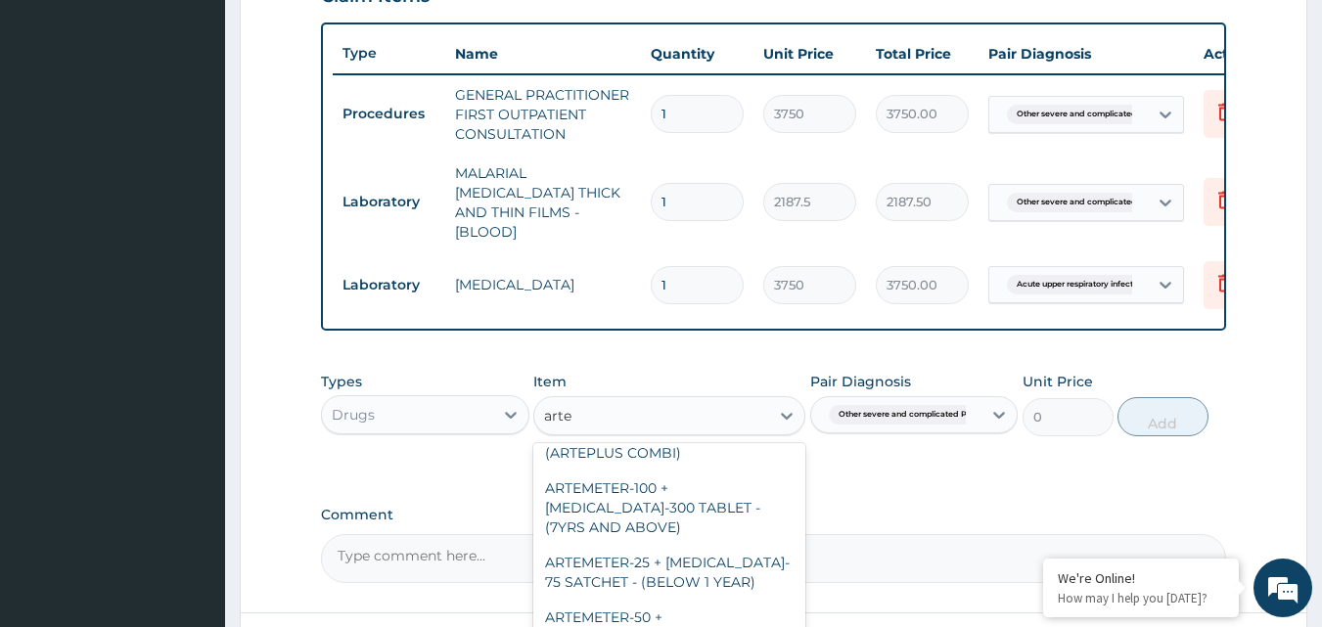
scroll to position [983, 0]
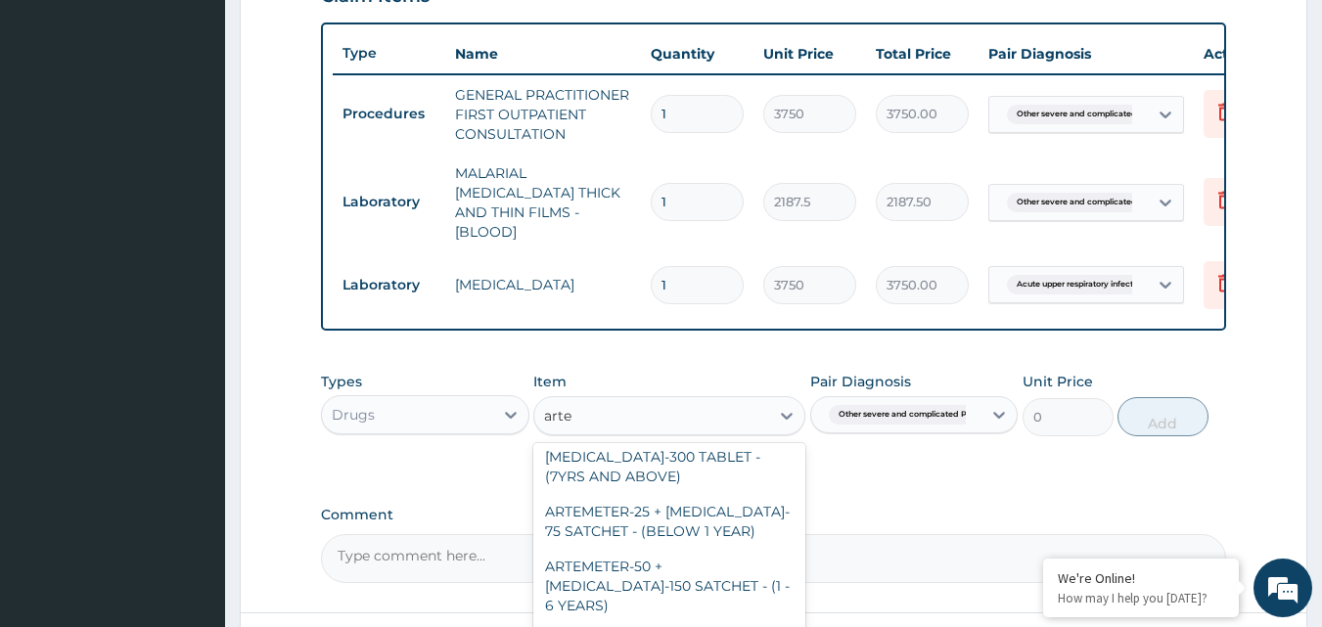
click at [693, 551] on div "ARTEMETER-50 + [MEDICAL_DATA]-150 SATCHET - (1 - 6 YEARS)" at bounding box center [669, 586] width 272 height 74
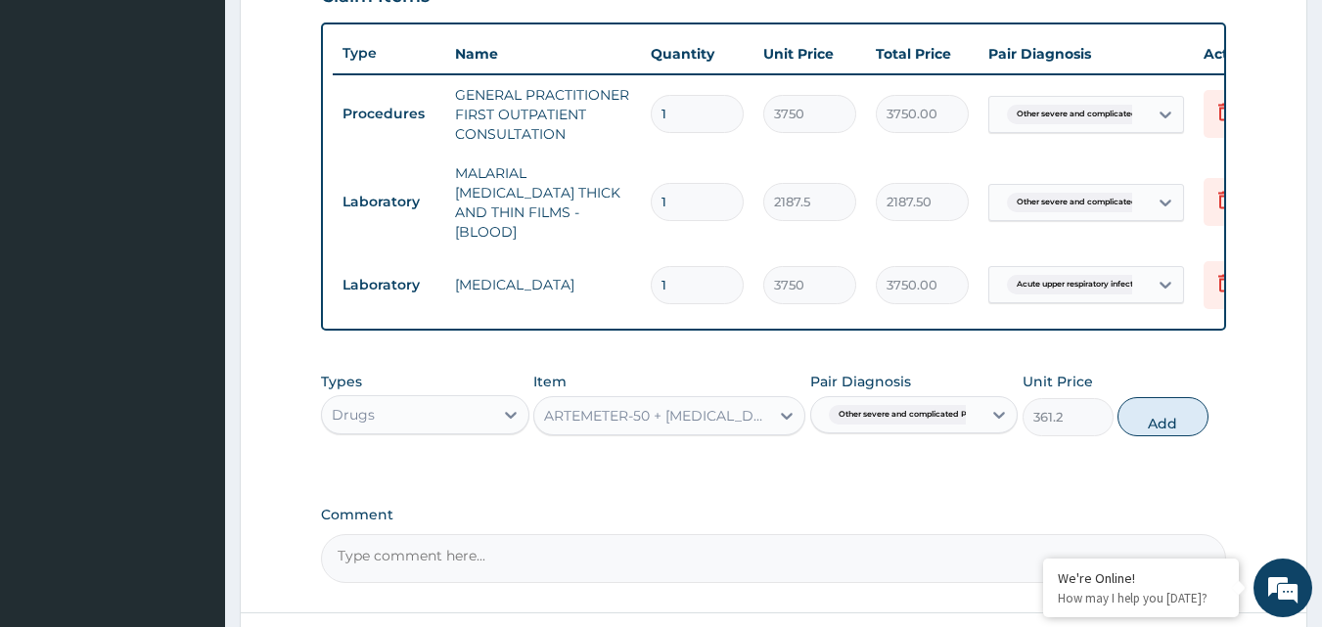
click at [1166, 410] on button "Add" at bounding box center [1163, 416] width 91 height 39
type input "0"
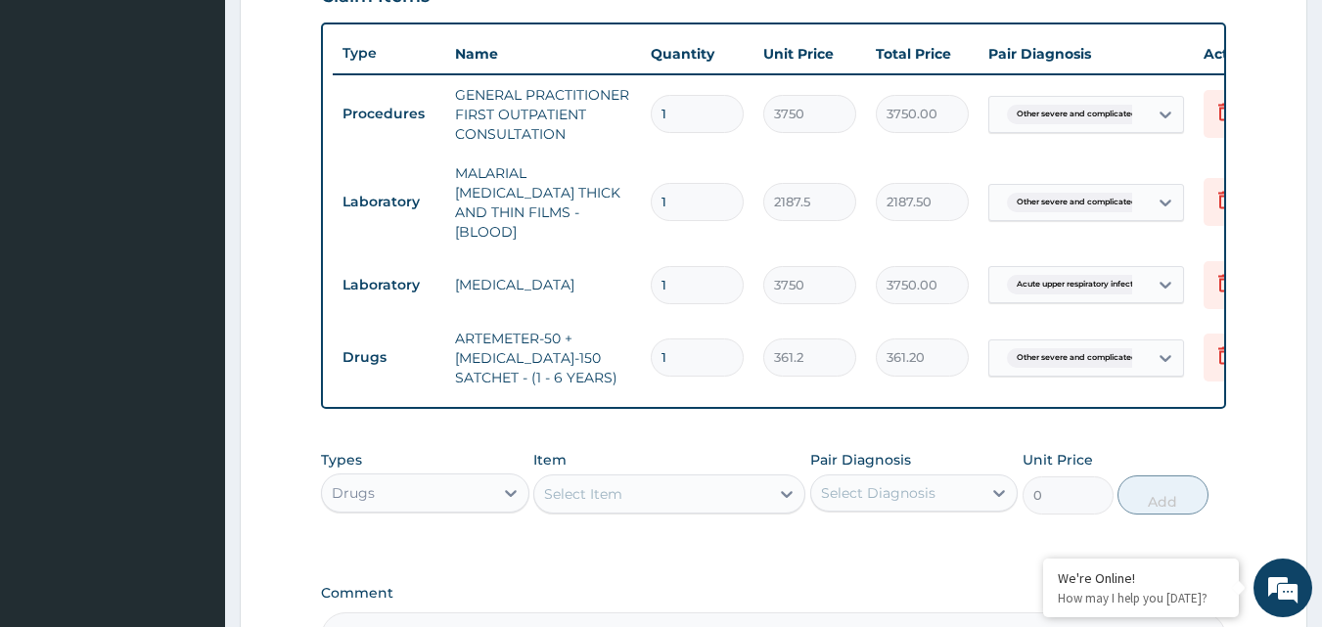
type input "2"
type input "722.40"
type input "3"
type input "1083.60"
type input "4"
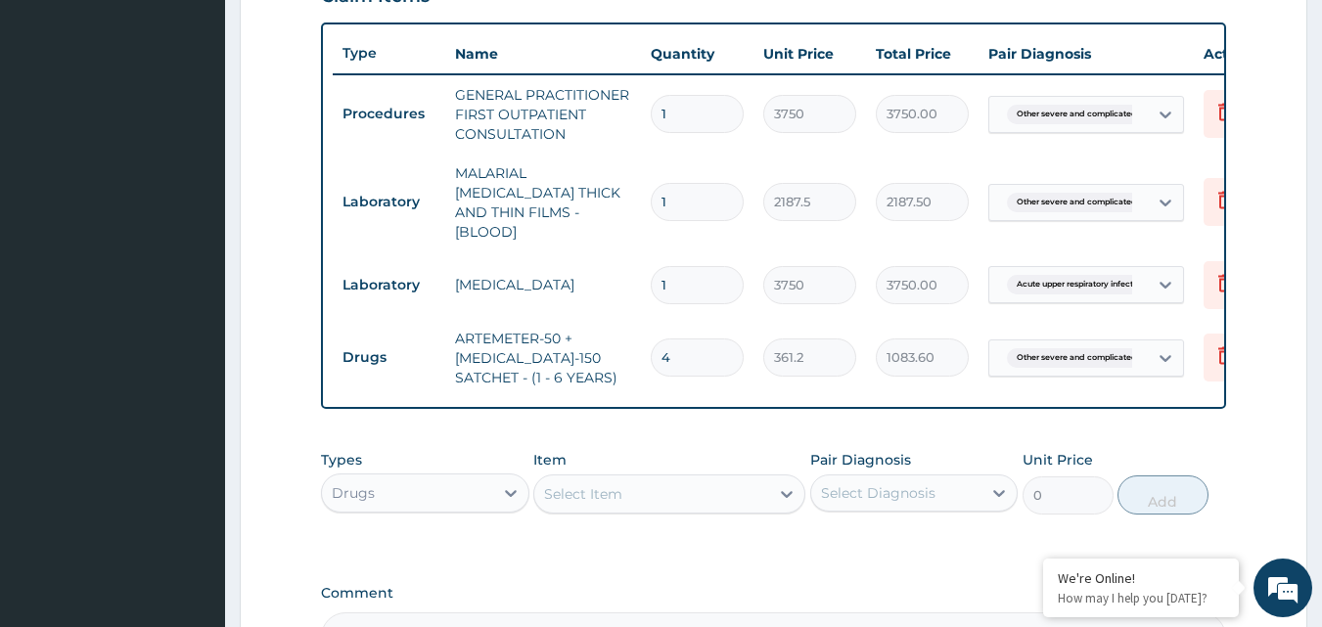
type input "1444.80"
type input "5"
type input "1806.00"
type input "6"
type input "2167.20"
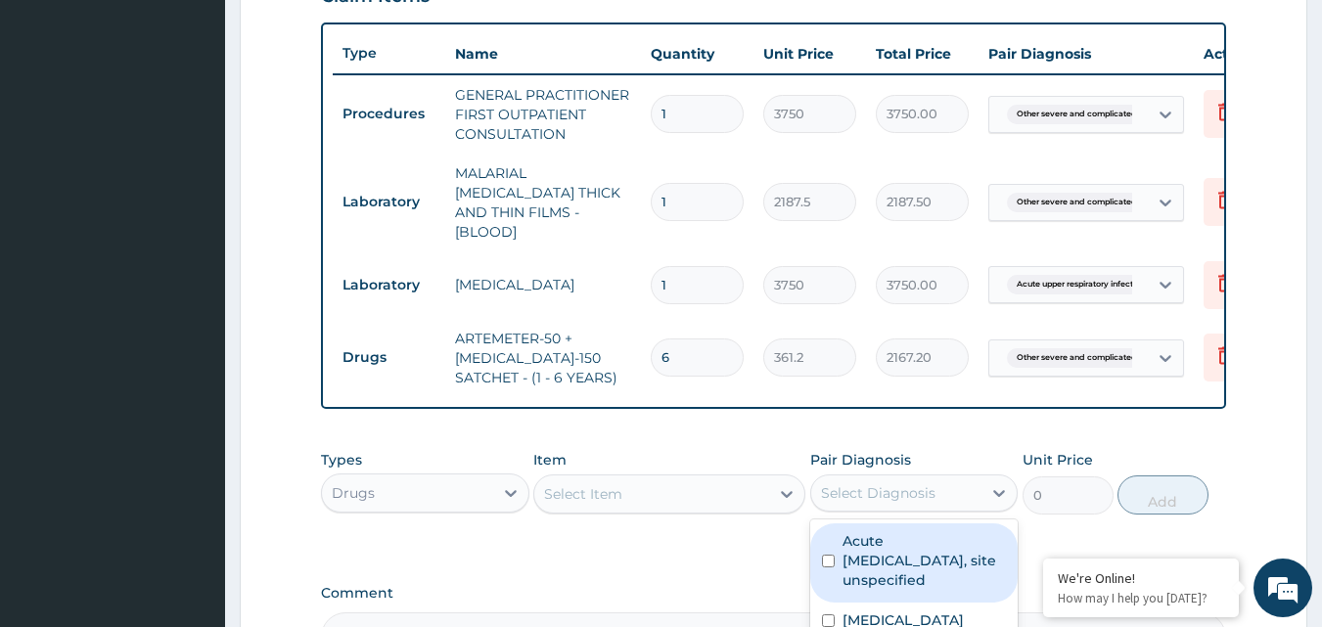
click at [828, 557] on input "checkbox" at bounding box center [828, 561] width 13 height 13
checkbox input "true"
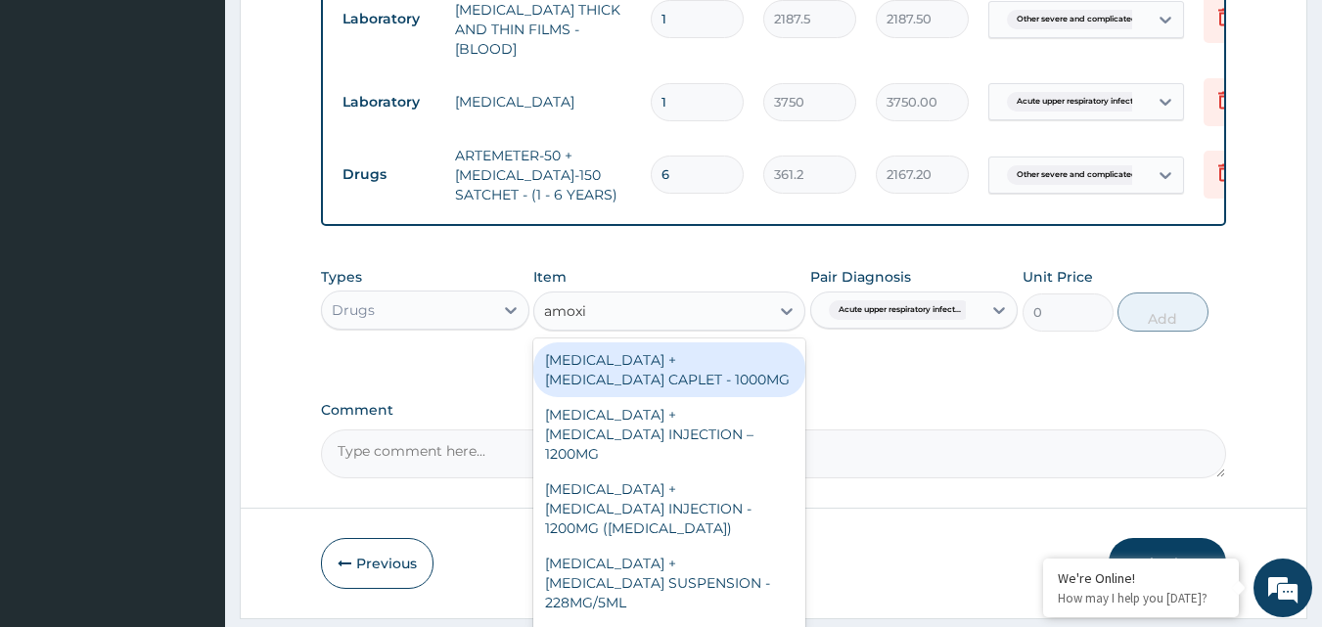
scroll to position [892, 0]
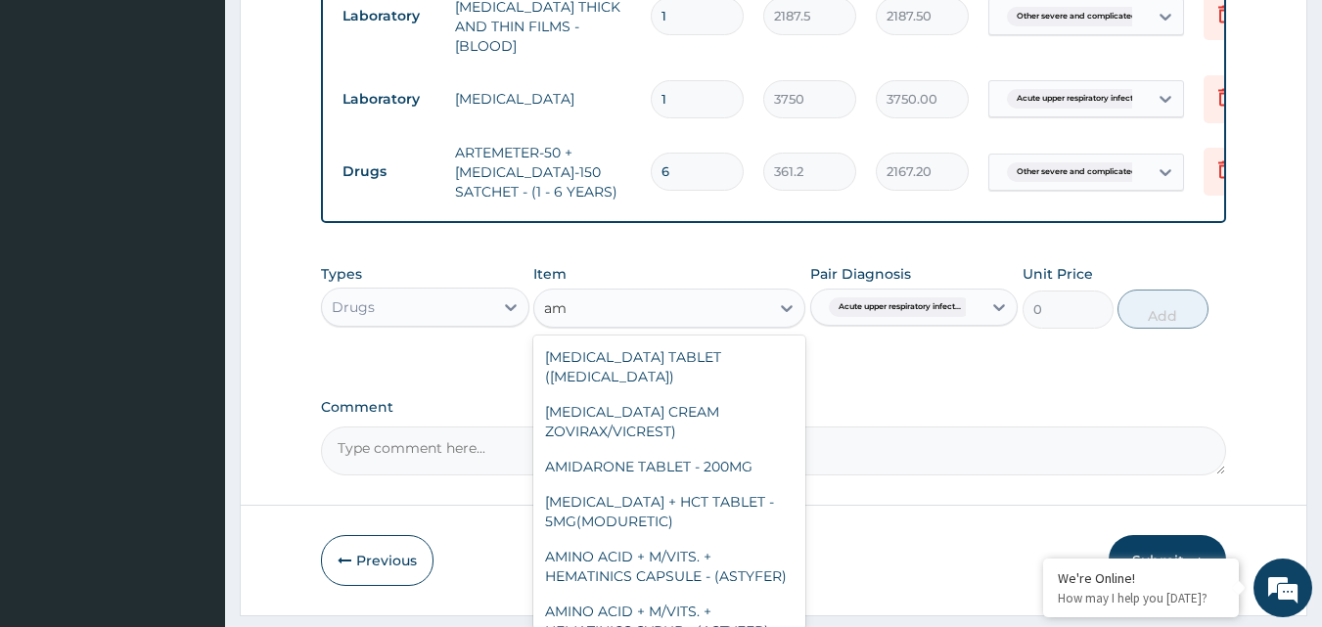
type input "a"
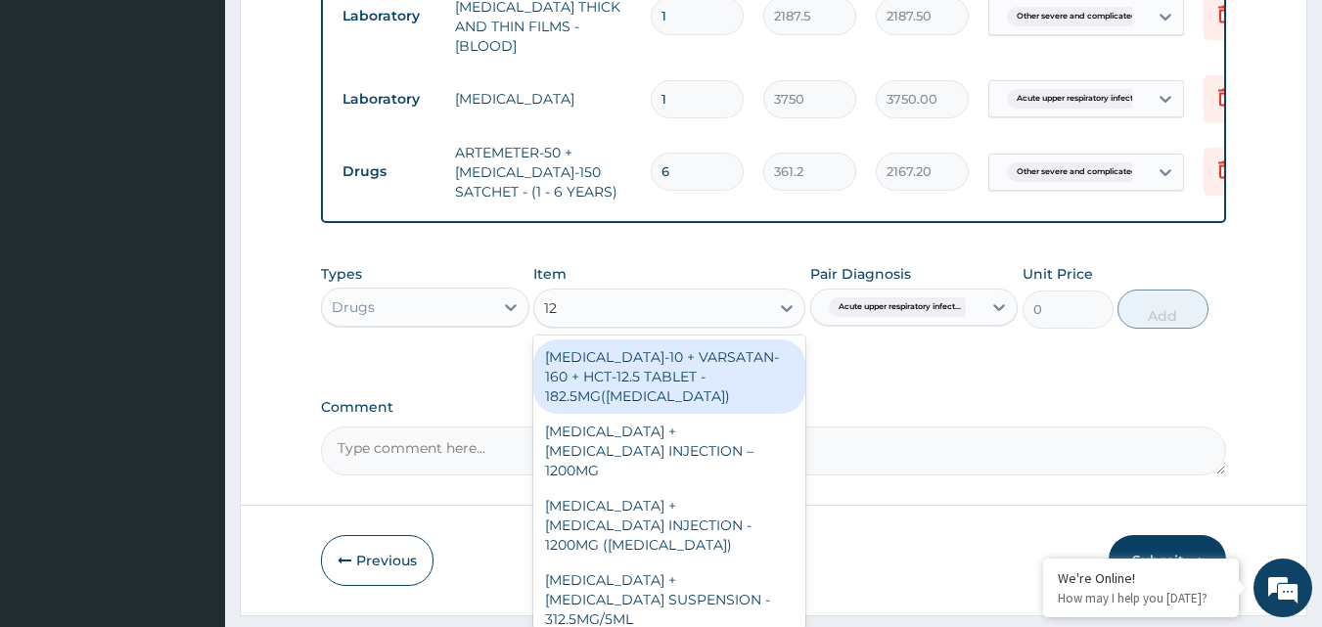
type input "125"
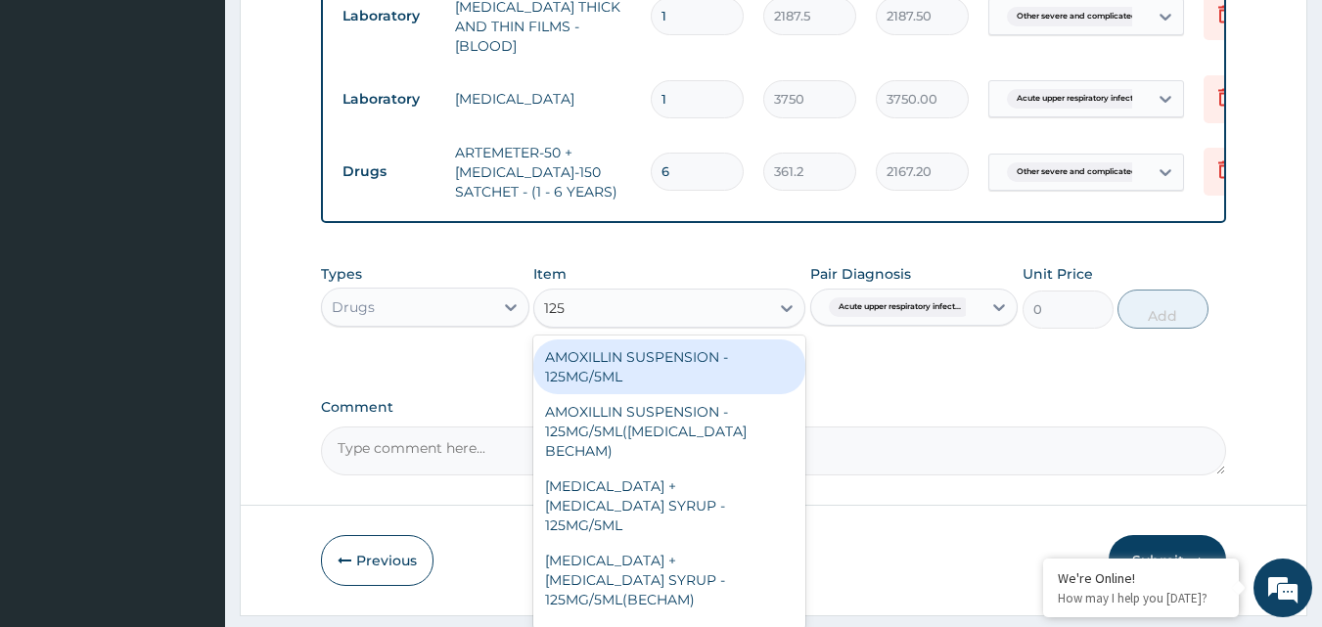
click at [635, 364] on div "AMOXILLIN SUSPENSION - 125MG/5ML" at bounding box center [669, 367] width 272 height 55
type input "840"
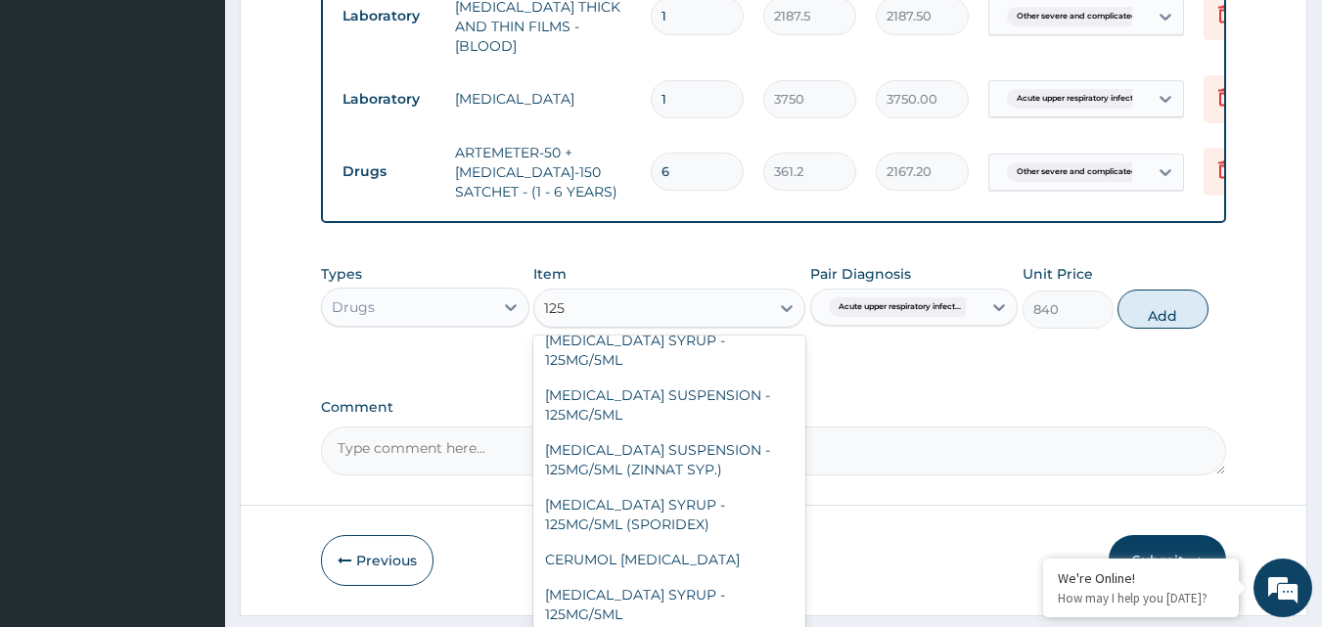
scroll to position [0, 0]
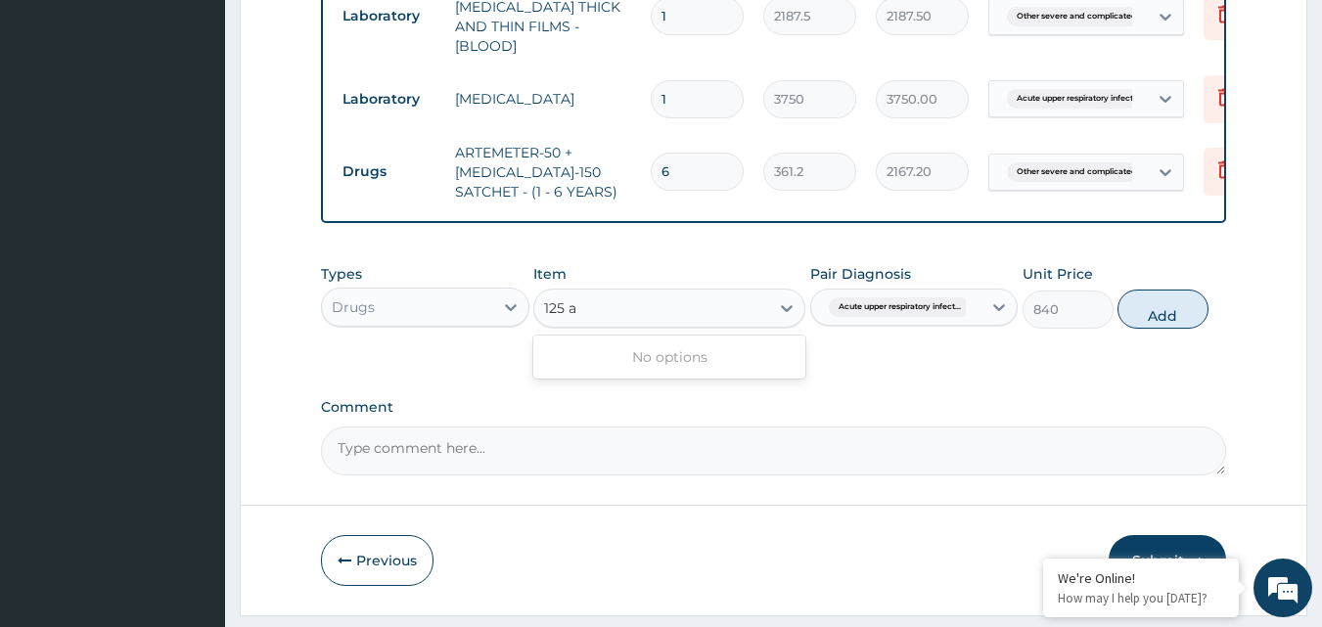
type input "125"
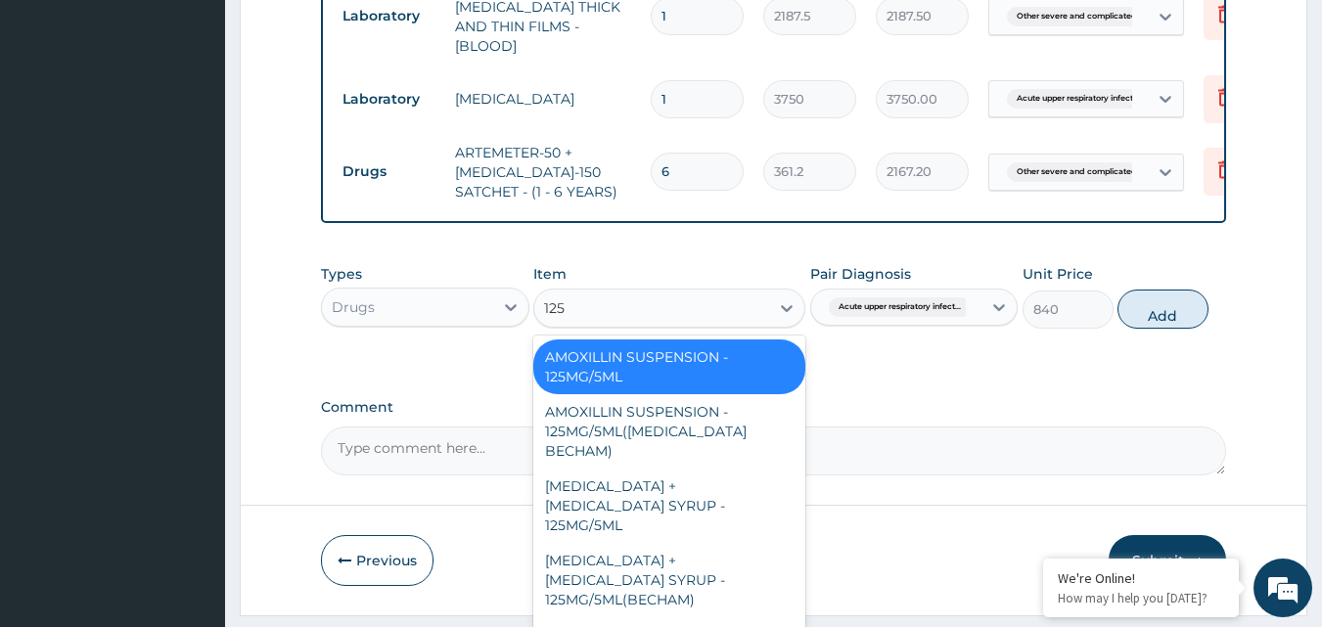
click at [717, 469] on div "[MEDICAL_DATA] + [MEDICAL_DATA] SYRUP - 125MG/5ML" at bounding box center [669, 506] width 272 height 74
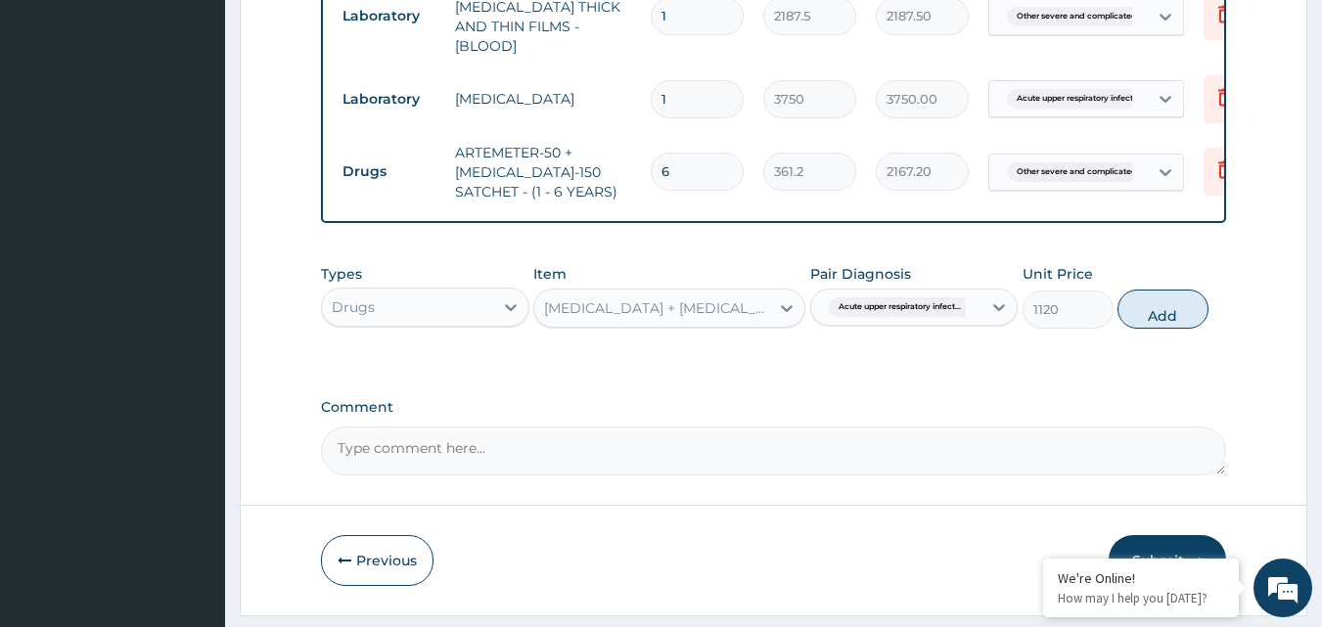
click at [1159, 306] on button "Add" at bounding box center [1163, 309] width 91 height 39
type input "0"
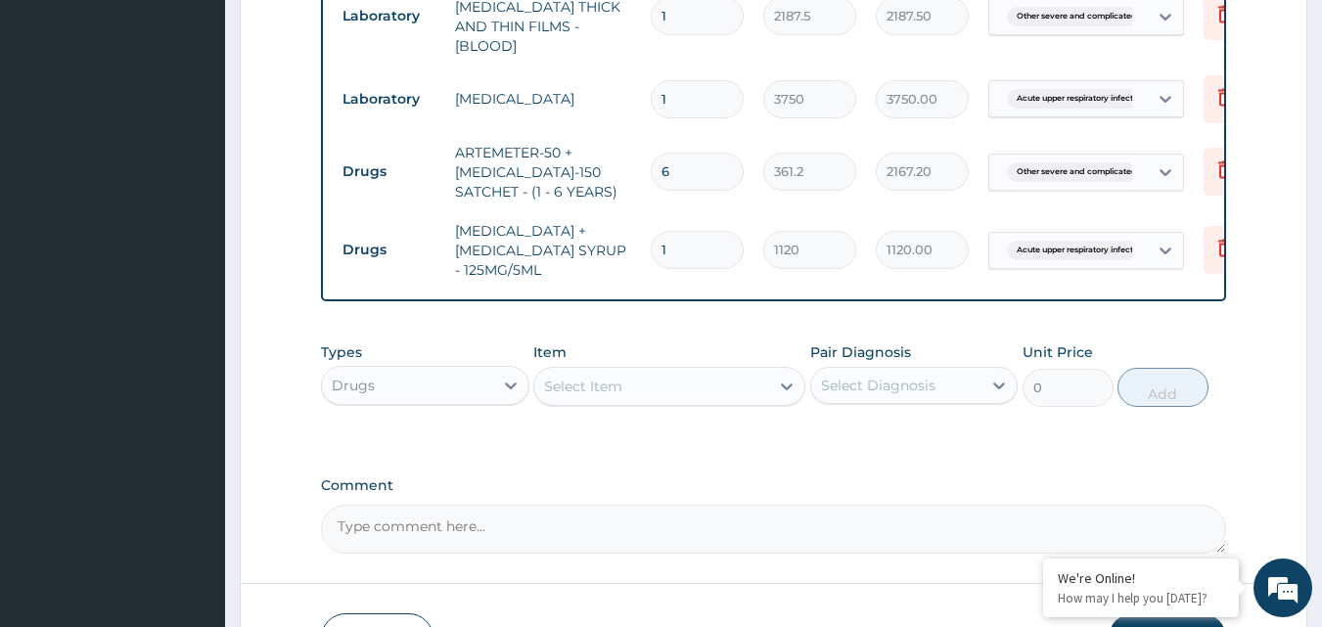
scroll to position [0, 76]
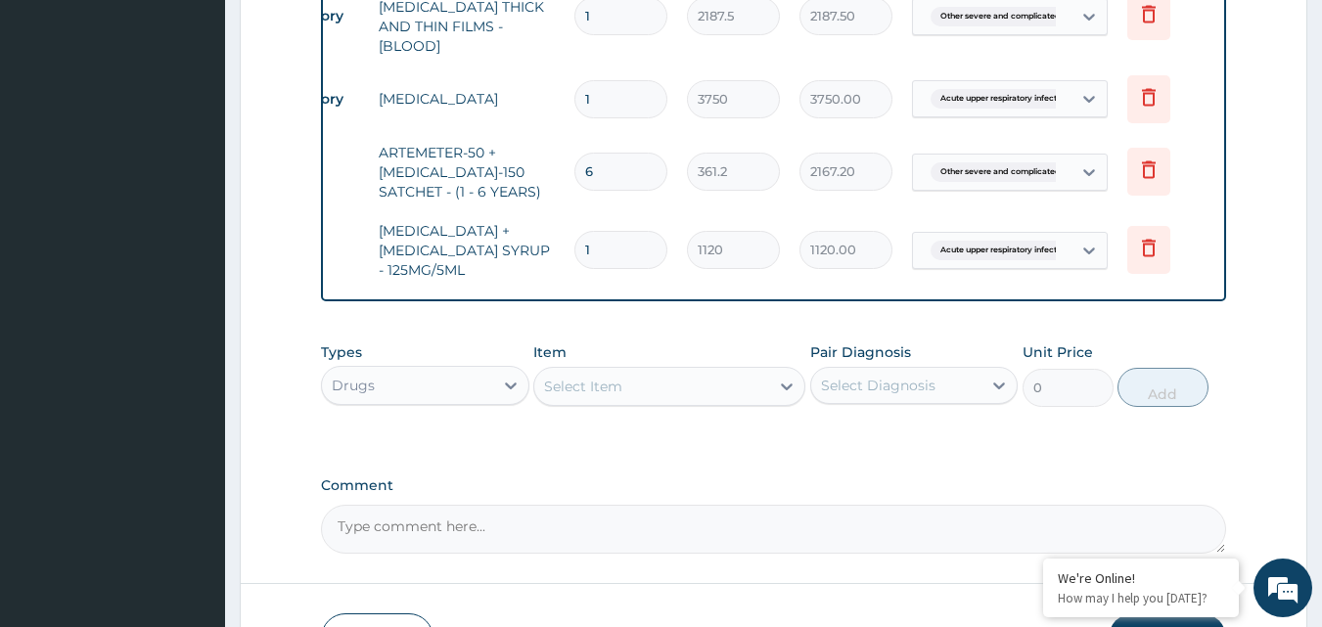
click at [1150, 236] on icon at bounding box center [1148, 247] width 23 height 23
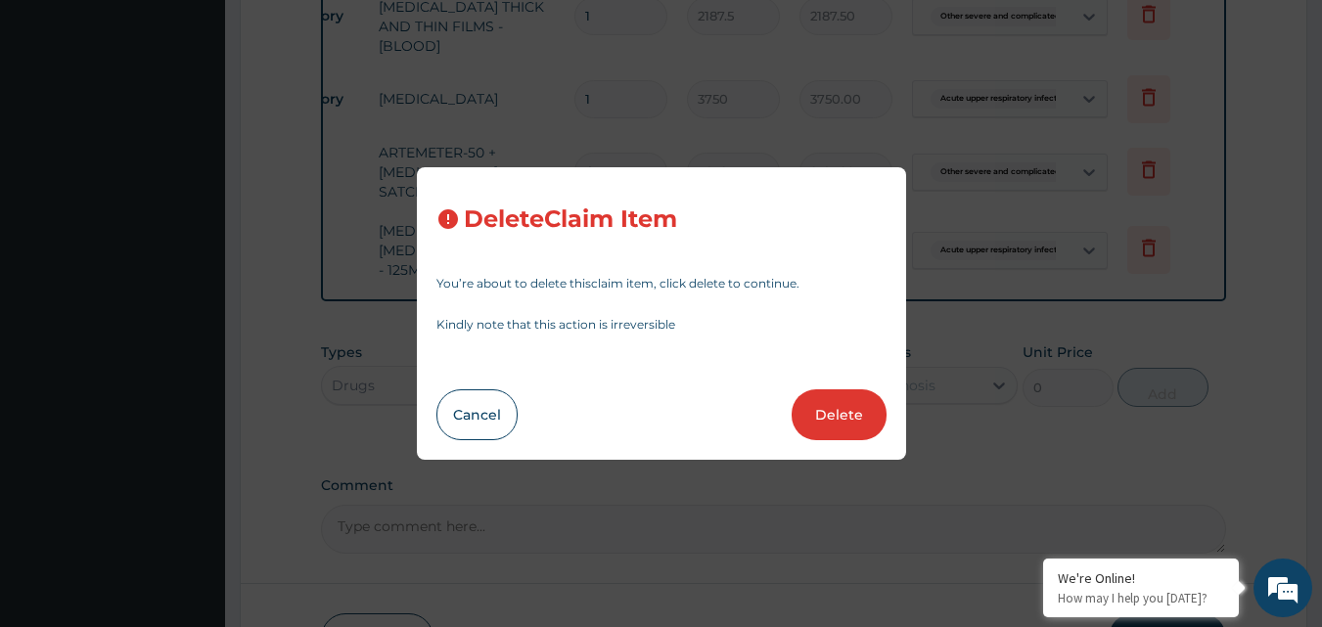
click at [855, 417] on button "Delete" at bounding box center [839, 415] width 95 height 51
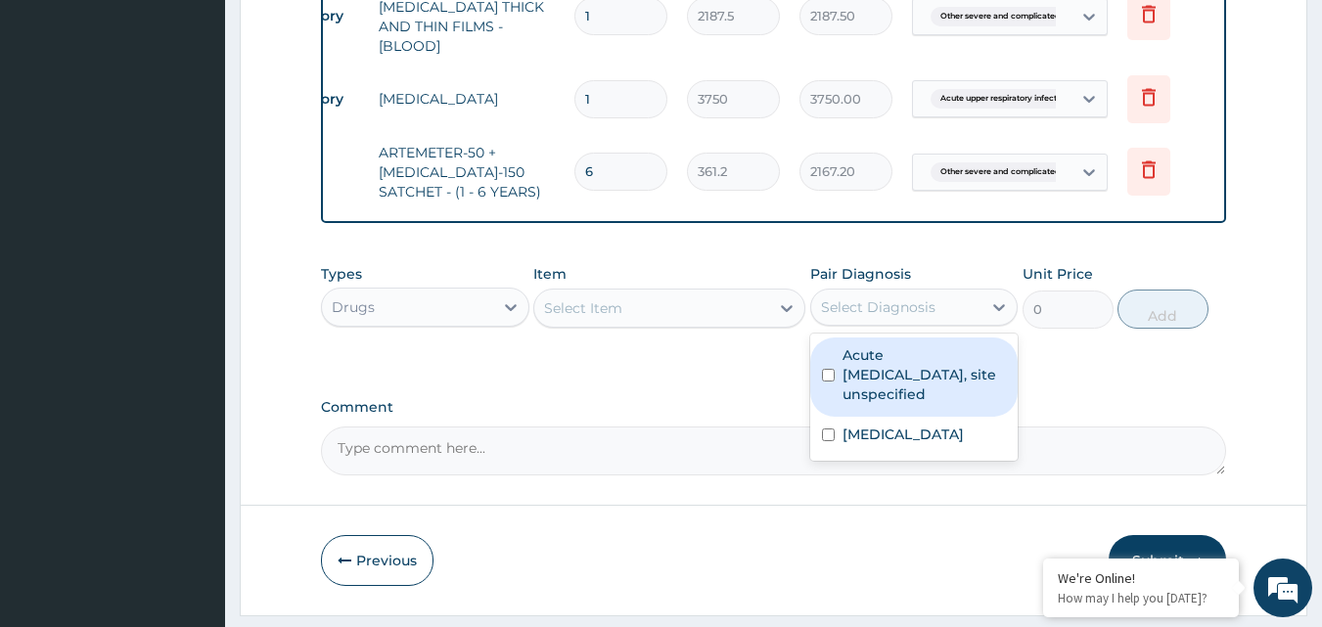
click at [828, 371] on input "checkbox" at bounding box center [828, 375] width 13 height 13
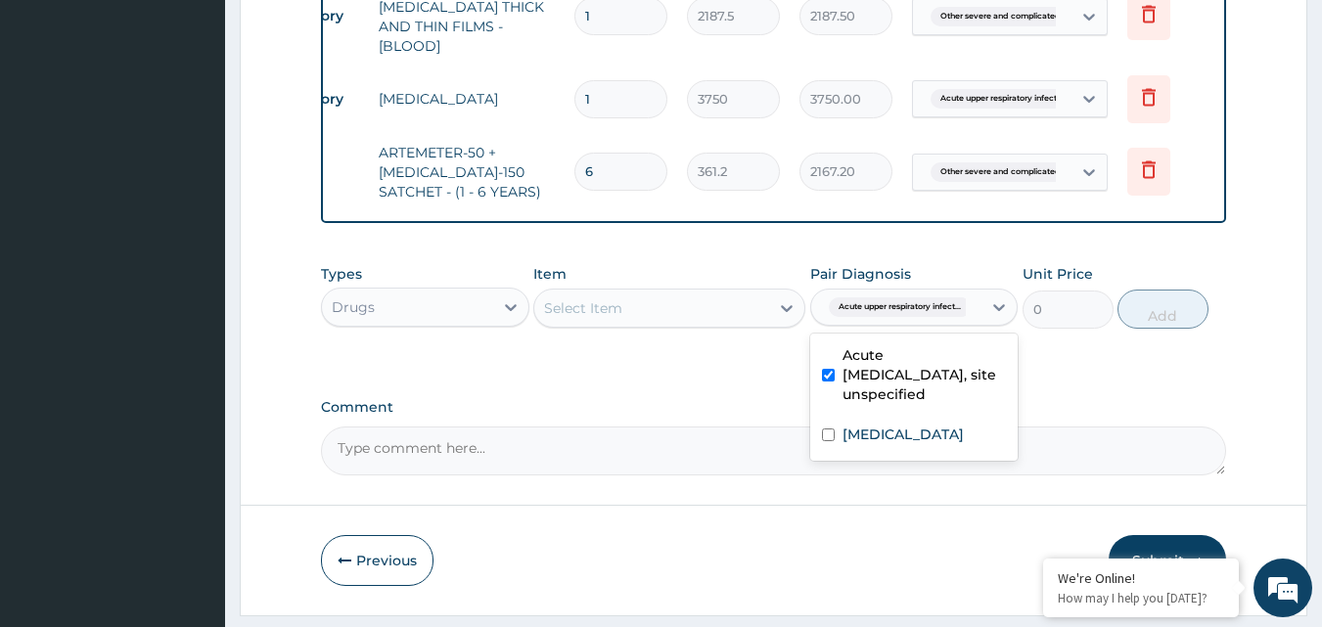
click at [828, 371] on input "checkbox" at bounding box center [828, 375] width 13 height 13
checkbox input "false"
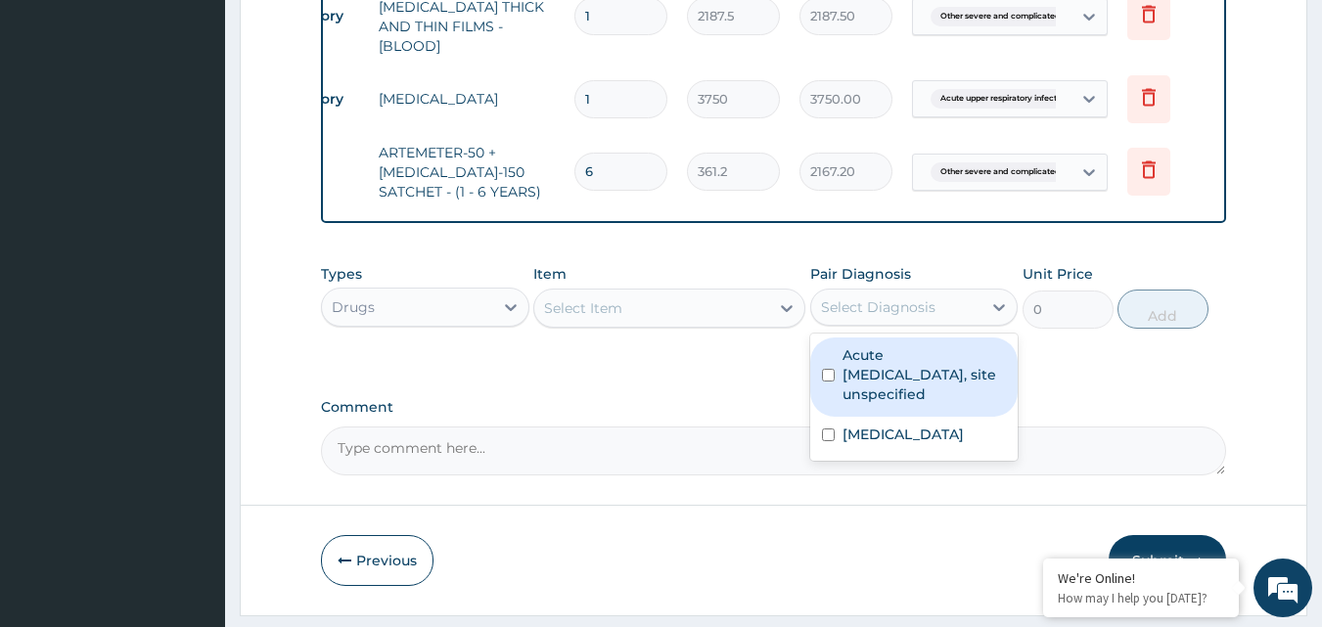
click at [828, 441] on input "checkbox" at bounding box center [828, 435] width 13 height 13
checkbox input "true"
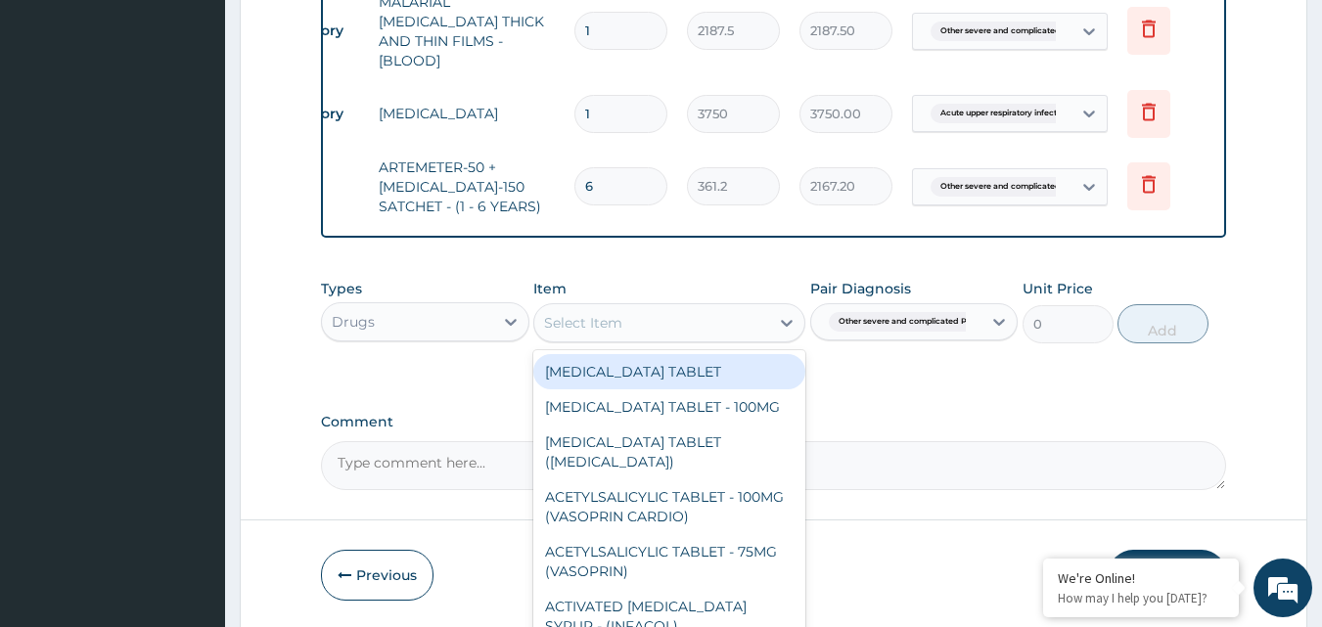
scroll to position [941, 0]
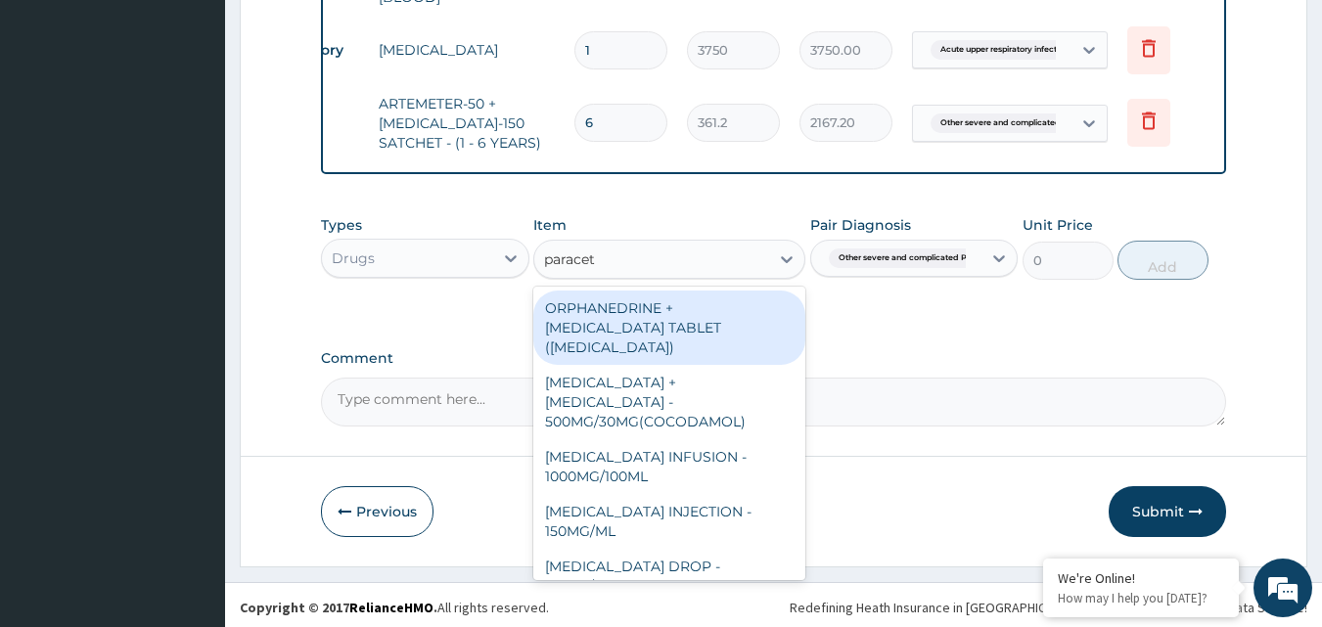
type input "paraceta"
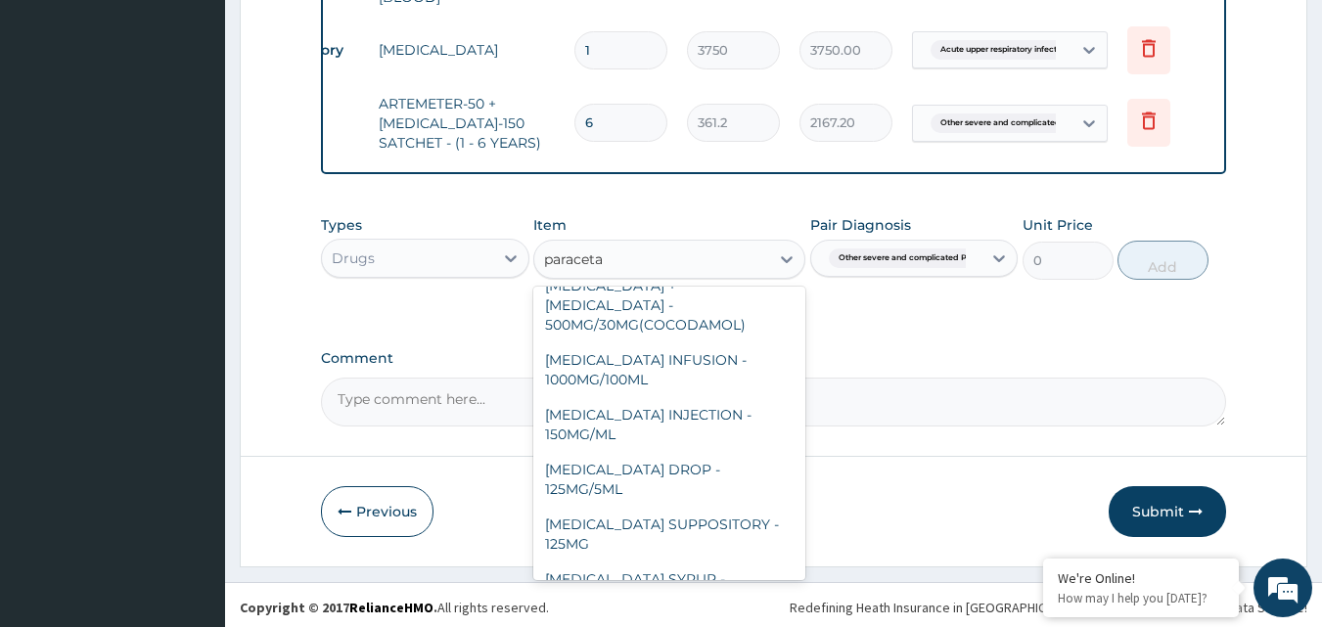
scroll to position [208, 0]
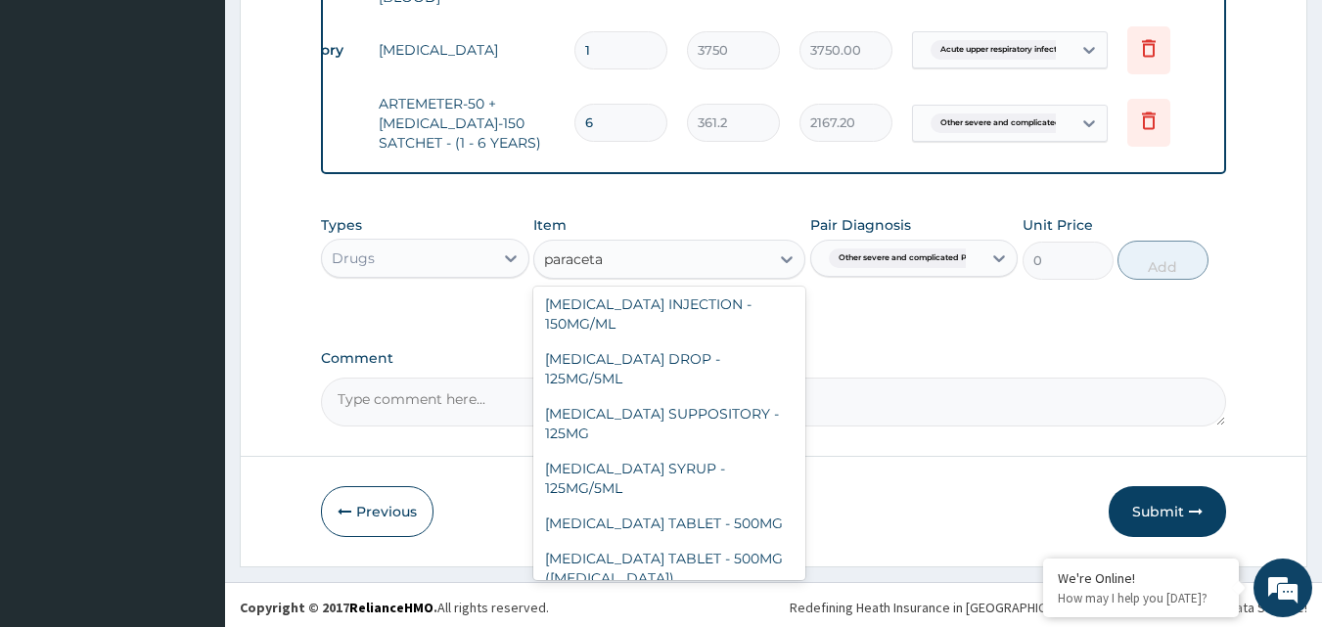
click at [624, 451] on div "[MEDICAL_DATA] SYRUP - 125MG/5ML" at bounding box center [669, 478] width 272 height 55
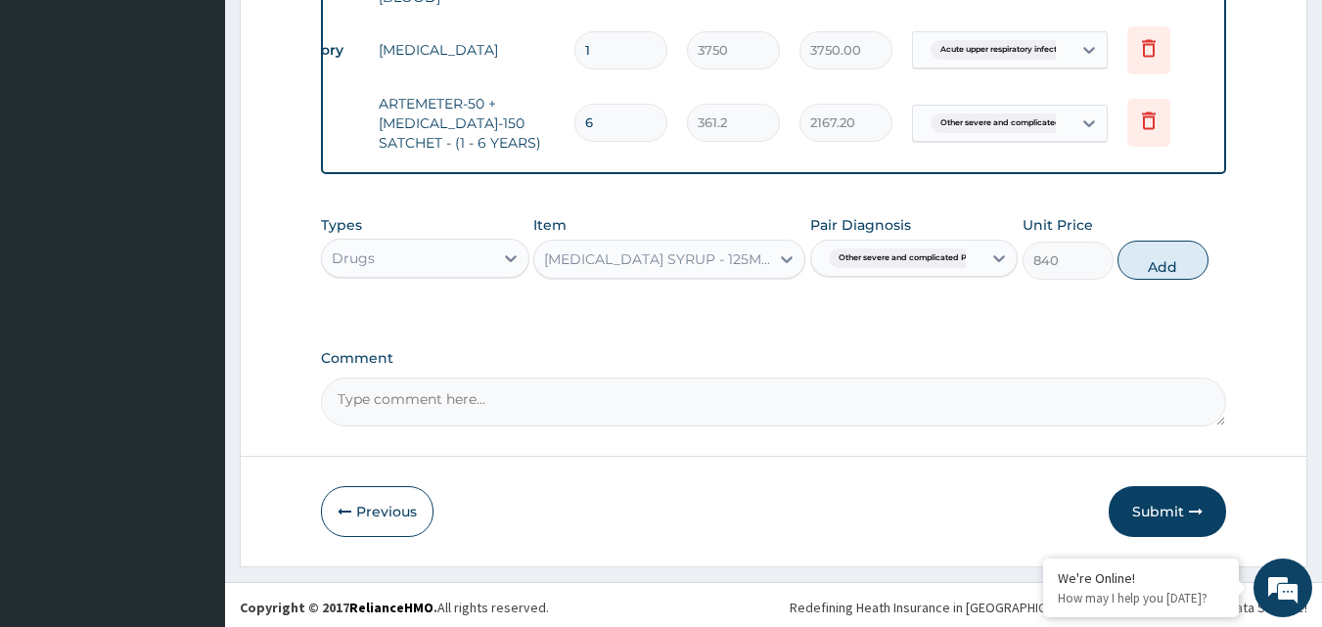
click at [1174, 254] on button "Add" at bounding box center [1163, 260] width 91 height 39
type input "0"
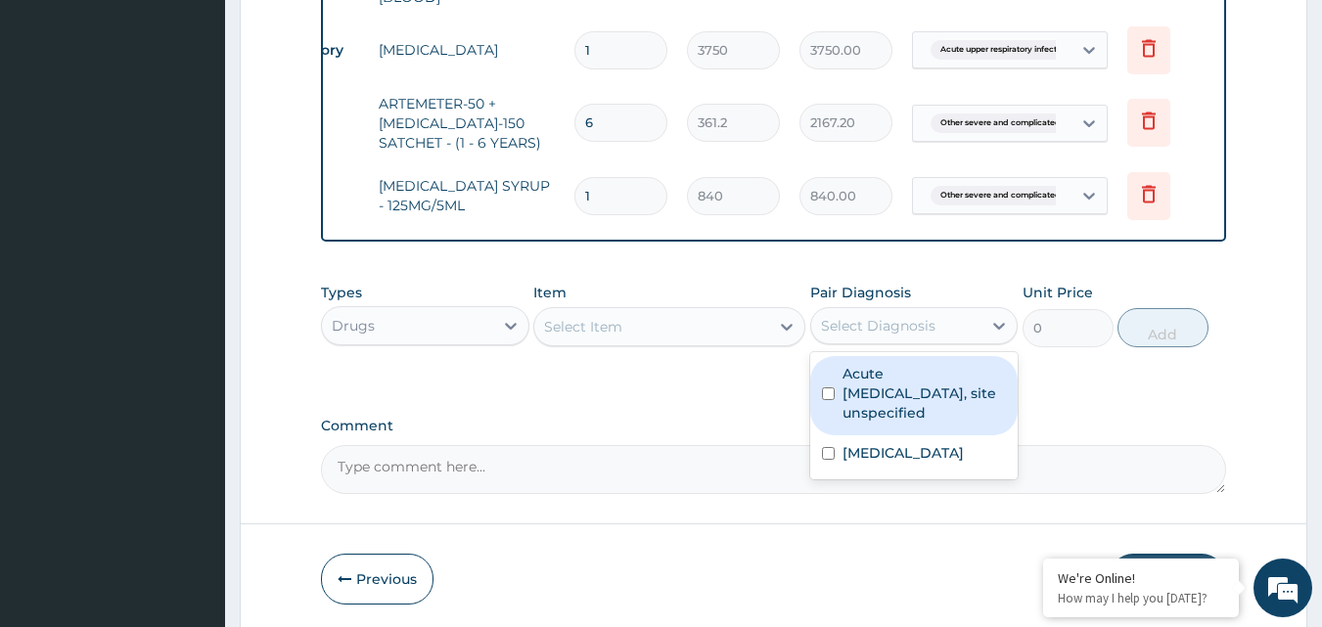
click at [829, 390] on input "checkbox" at bounding box center [828, 394] width 13 height 13
checkbox input "true"
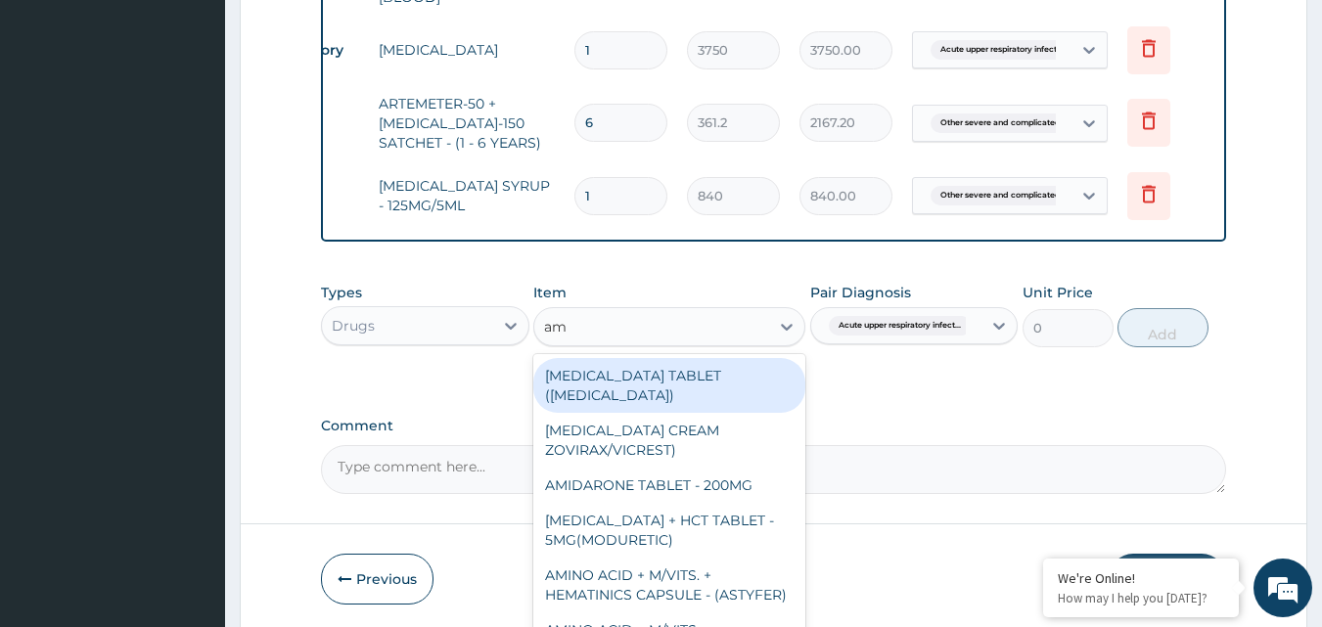
type input "amo"
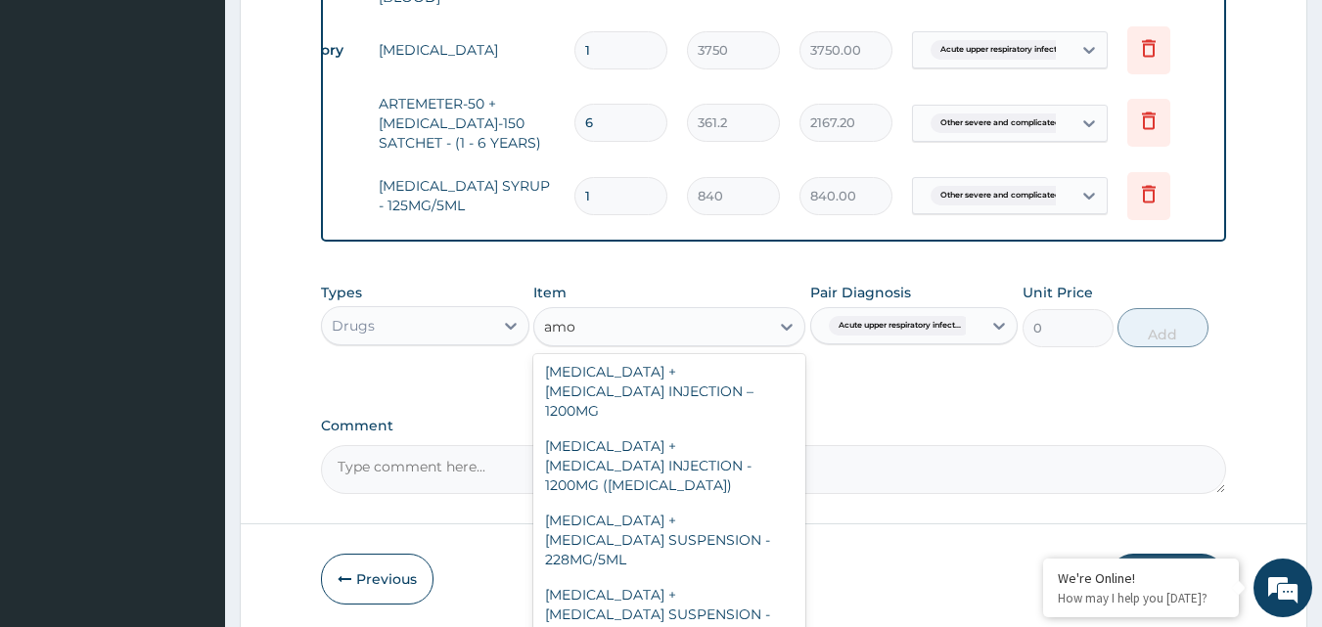
scroll to position [112, 0]
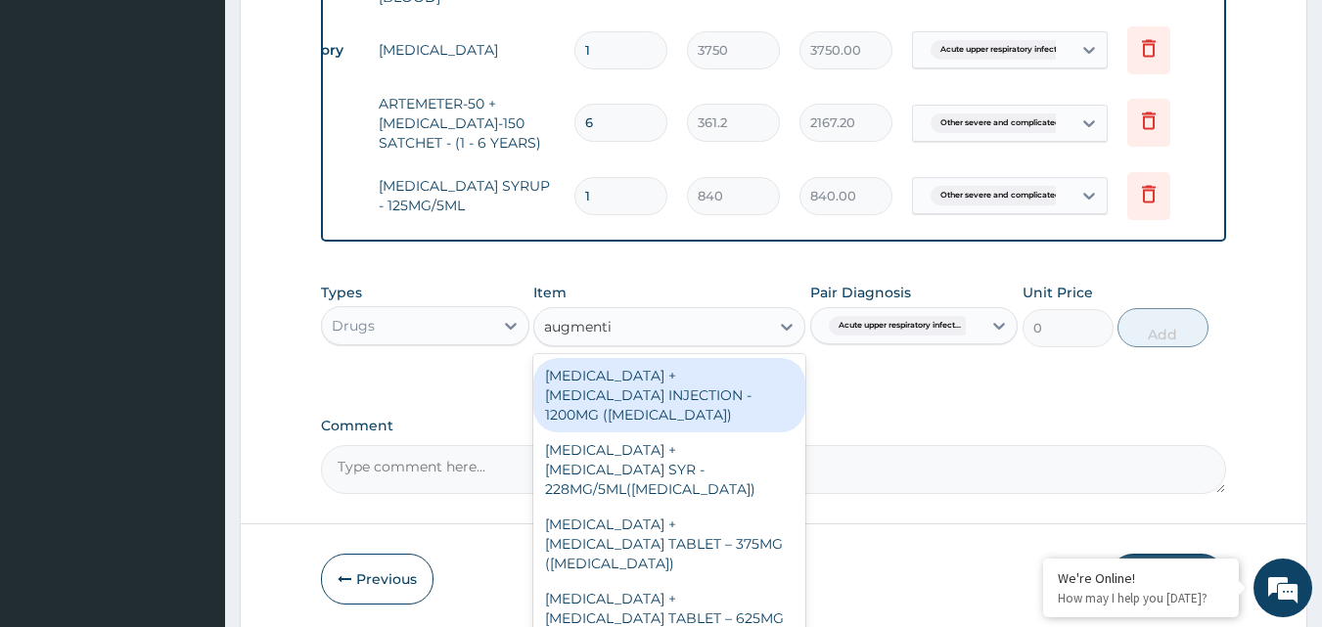
type input "[MEDICAL_DATA]"
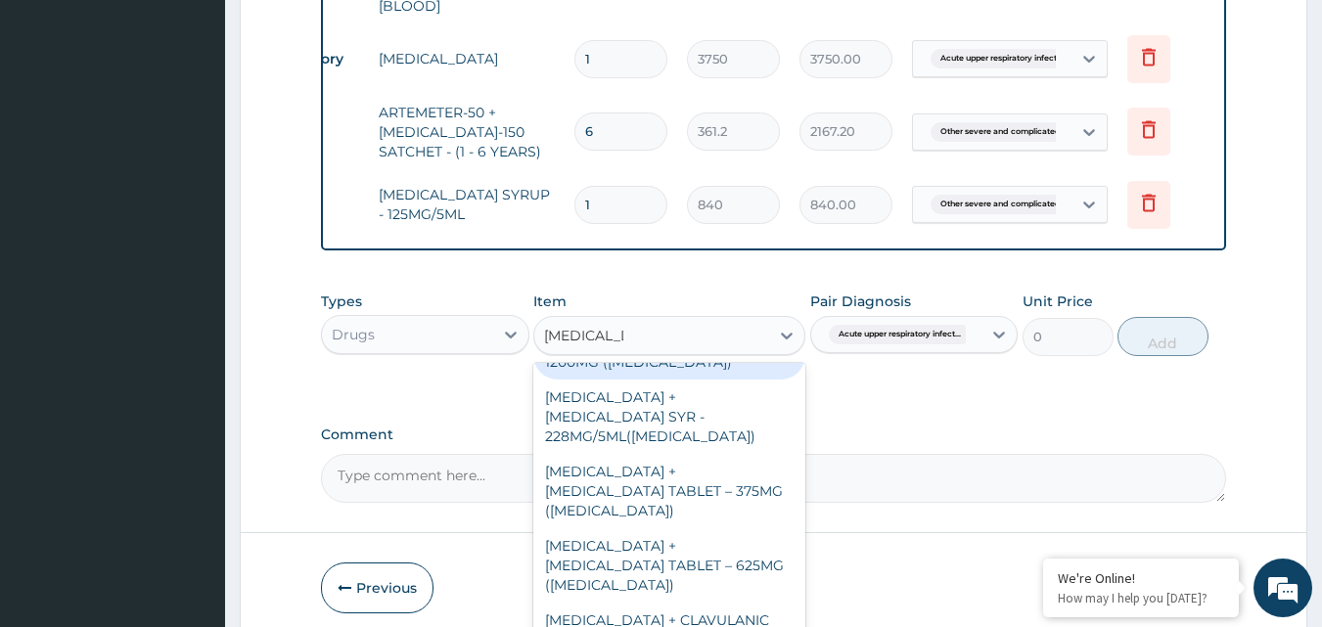
scroll to position [0, 0]
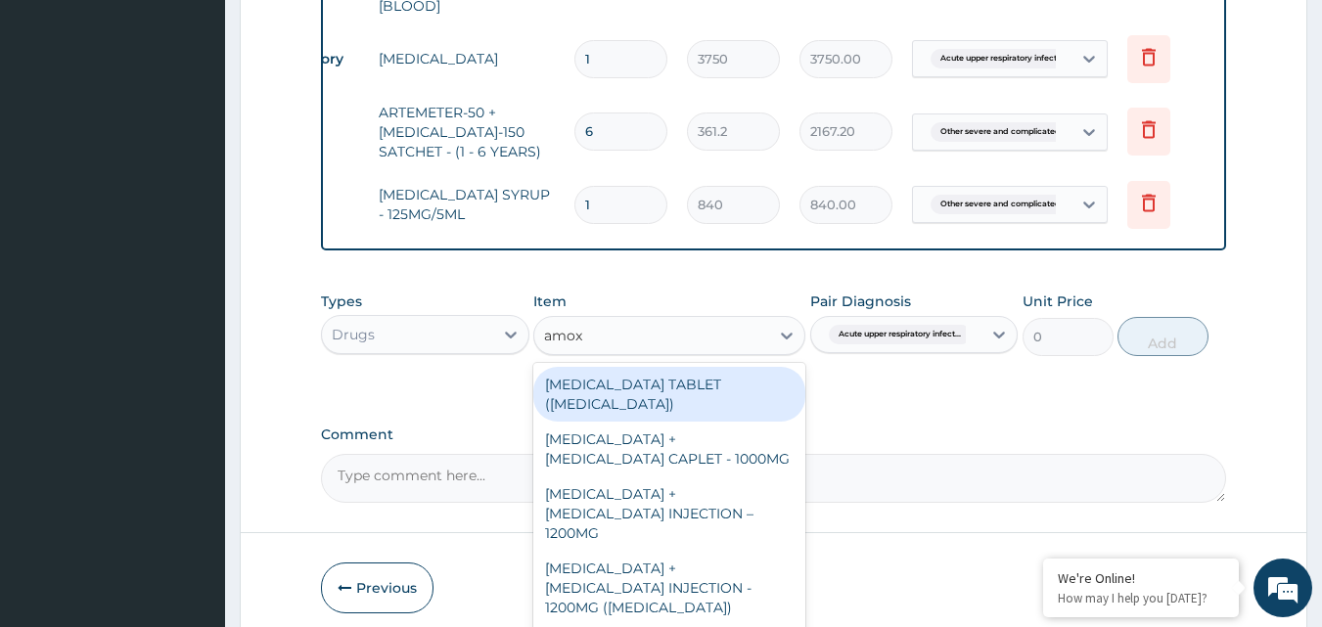
type input "amoxi"
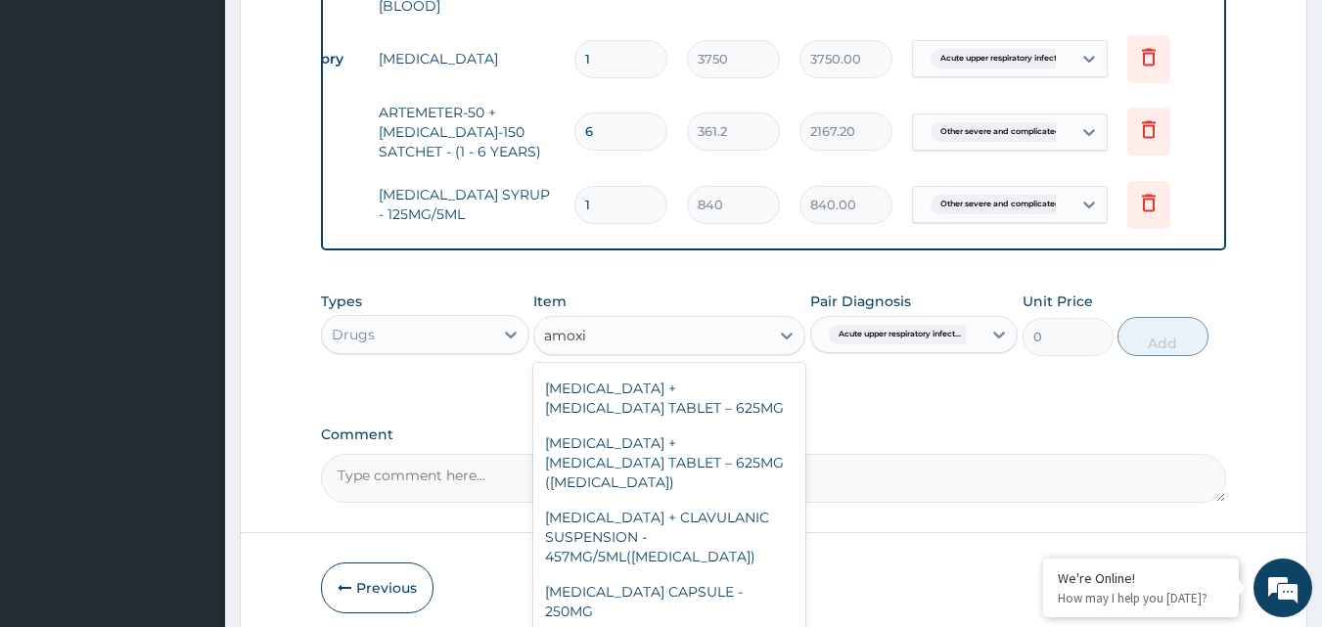
scroll to position [666, 0]
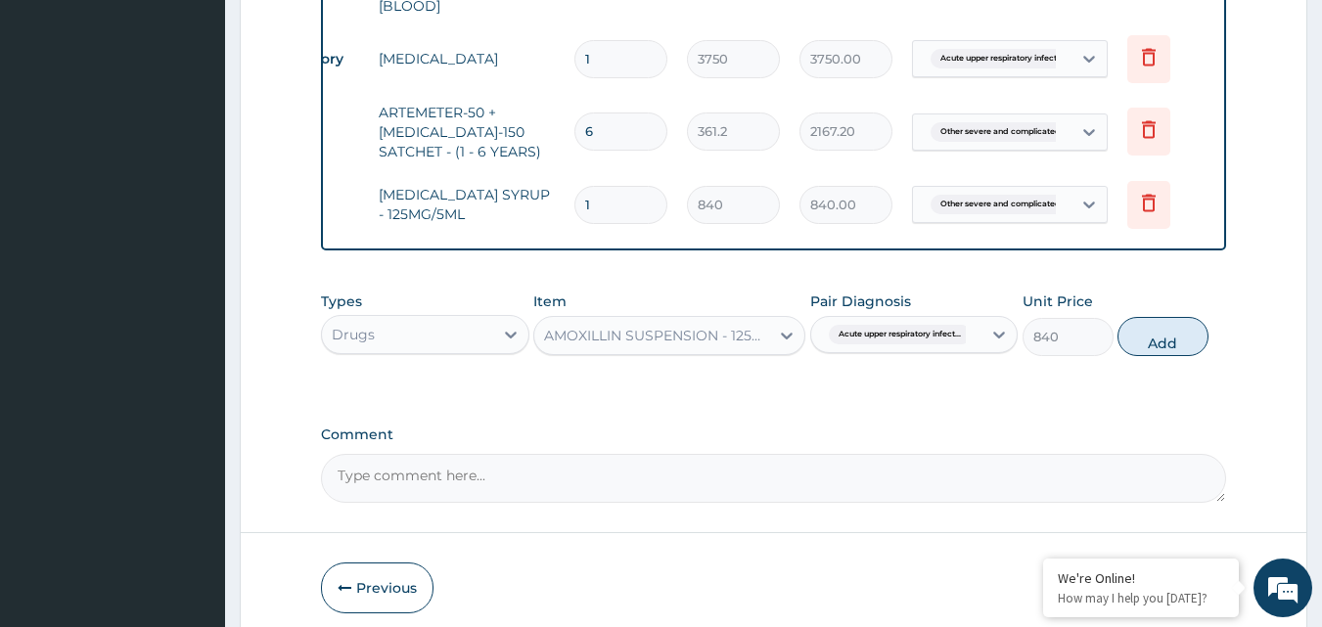
click at [1169, 333] on button "Add" at bounding box center [1163, 336] width 91 height 39
type input "0"
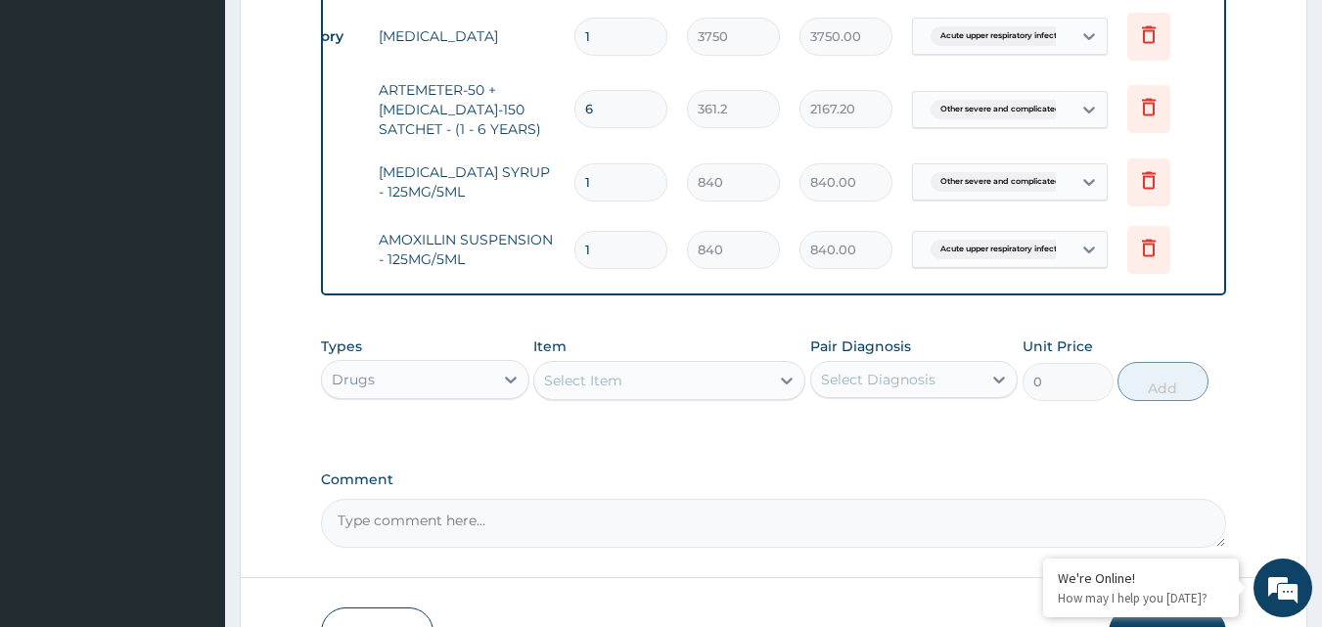
scroll to position [1076, 0]
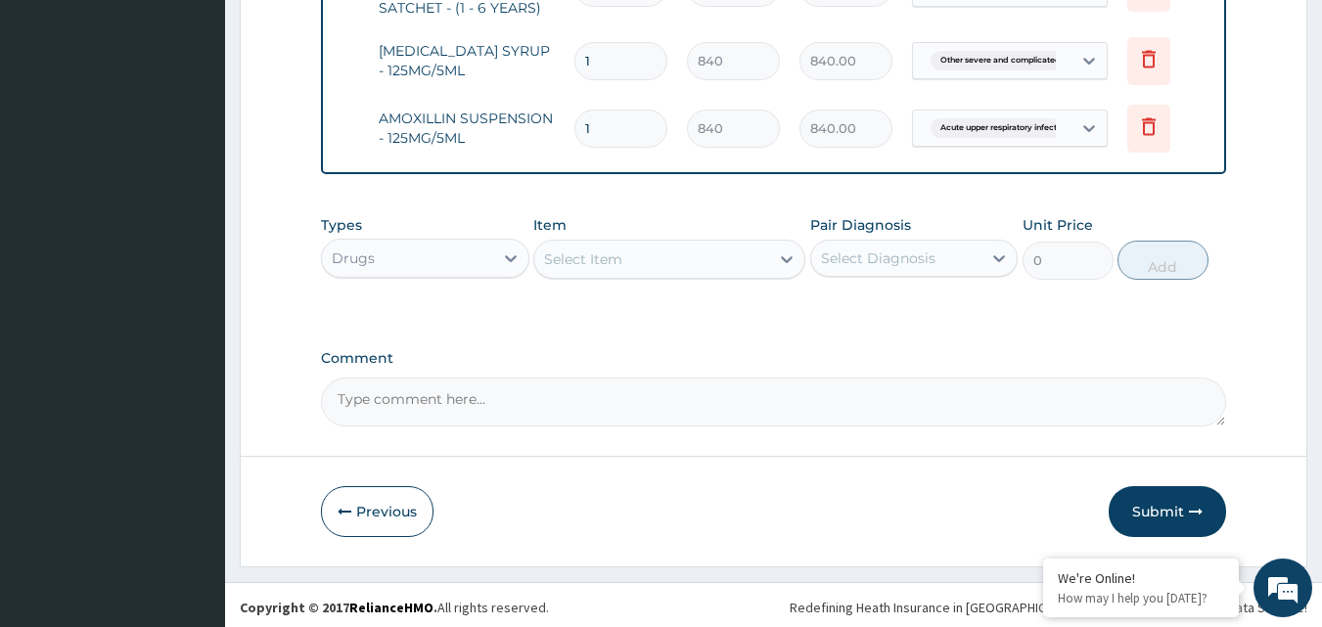
click at [1173, 507] on button "Submit" at bounding box center [1167, 511] width 117 height 51
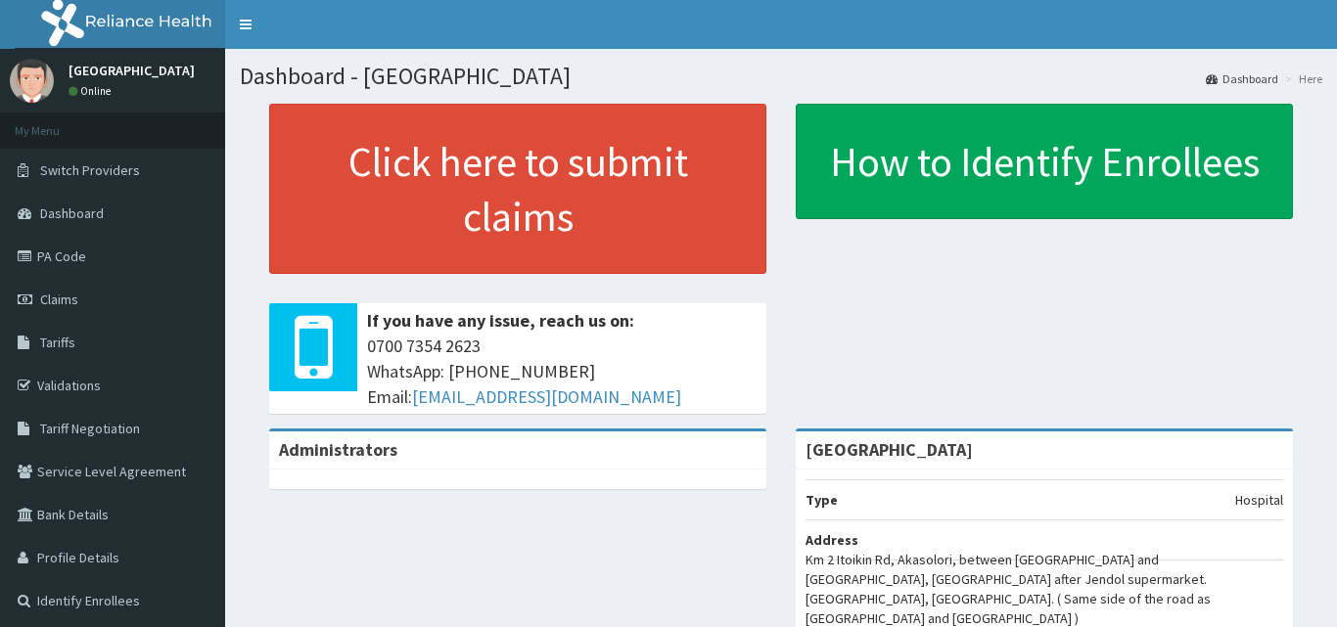
click at [58, 342] on span "Tariffs" at bounding box center [57, 343] width 35 height 18
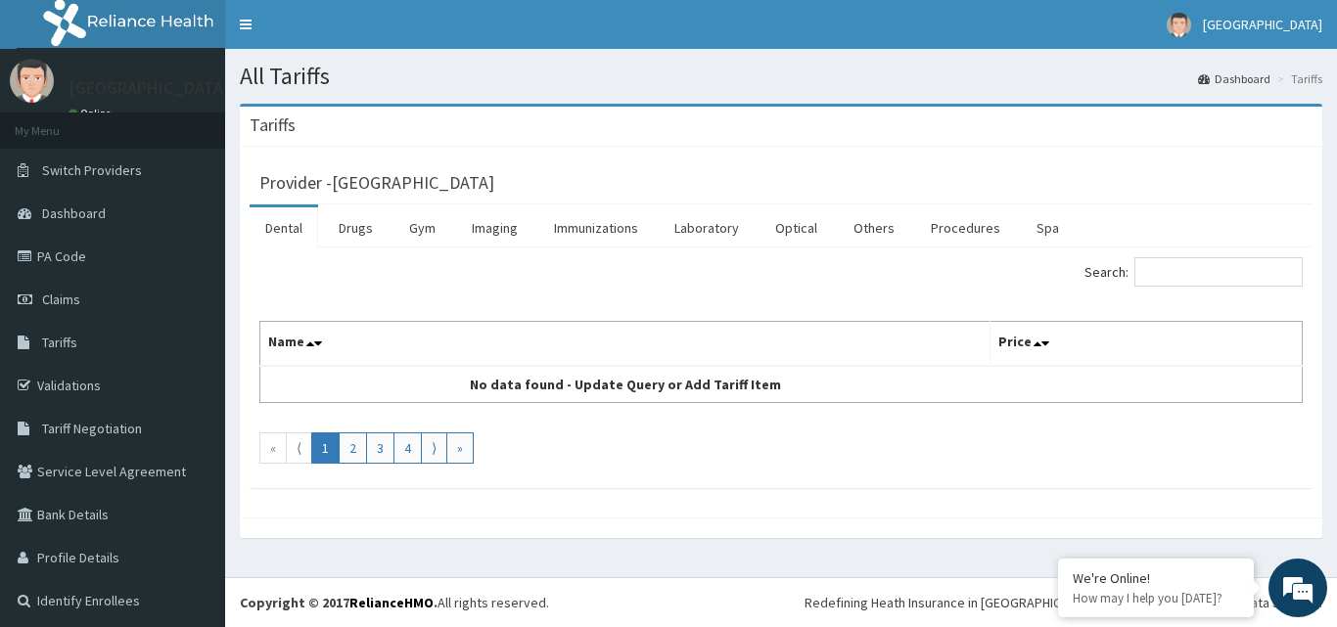
click at [360, 233] on link "Drugs" at bounding box center [356, 228] width 66 height 41
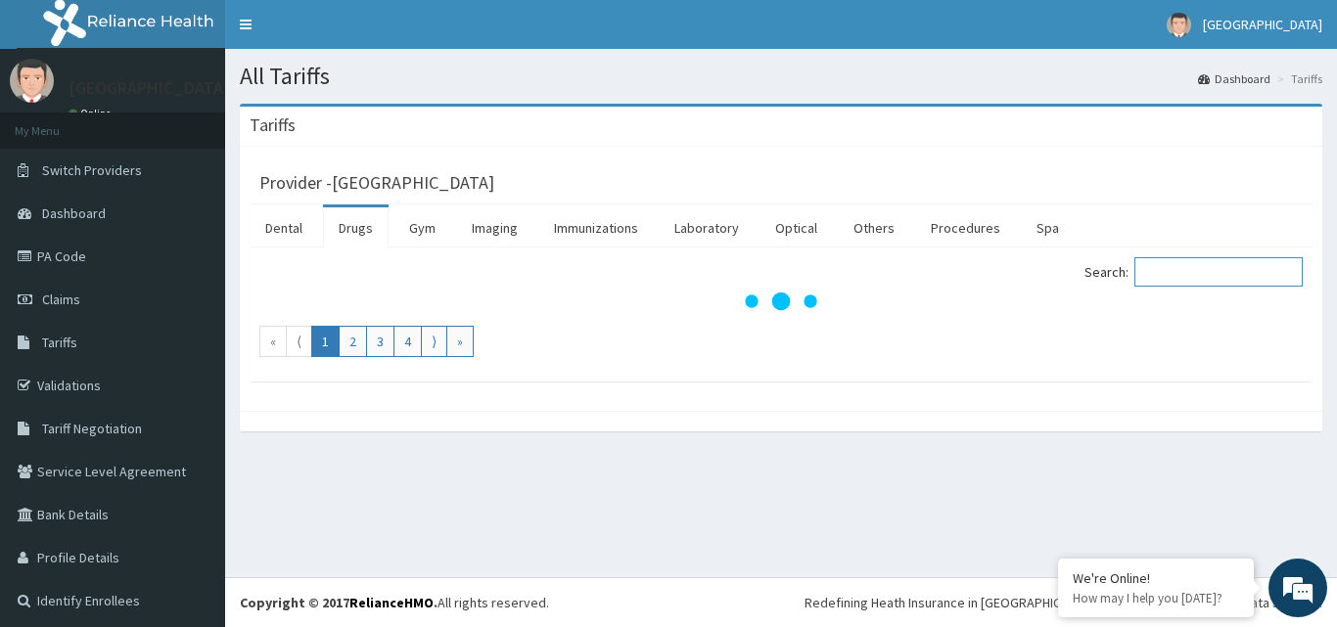
click at [1192, 268] on input "Search:" at bounding box center [1218, 271] width 168 height 29
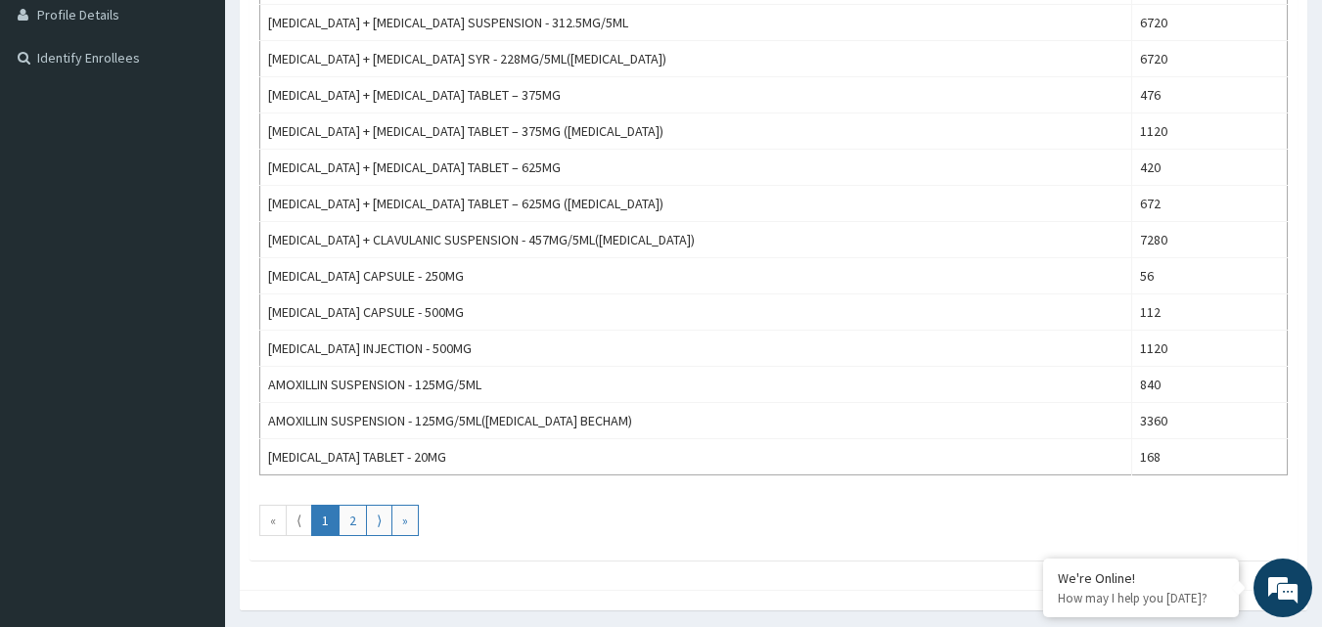
scroll to position [544, 0]
click at [352, 520] on link "2" at bounding box center [353, 519] width 28 height 31
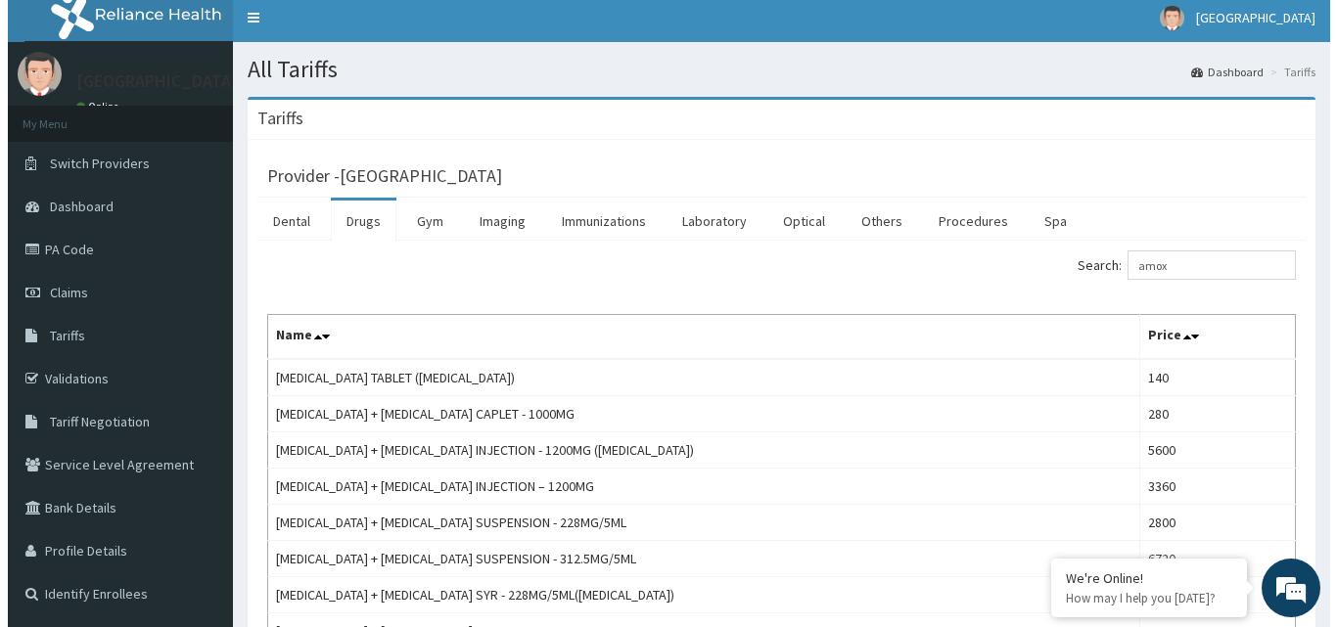
scroll to position [0, 0]
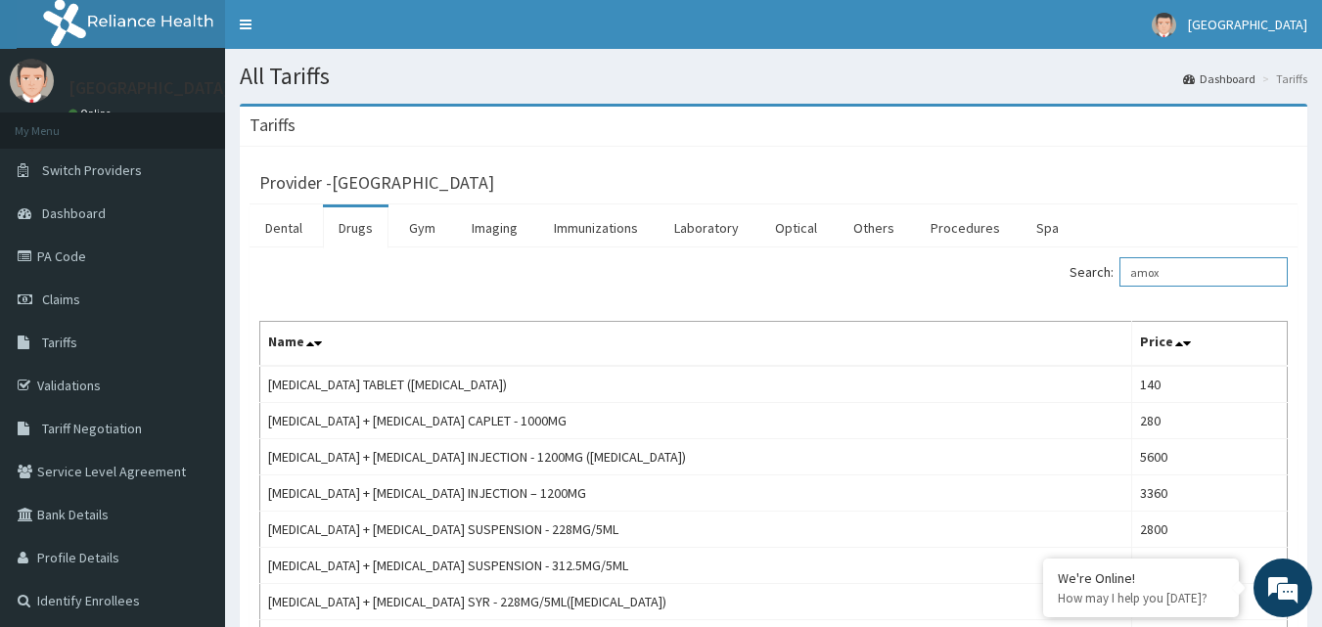
click at [1196, 272] on input "amox" at bounding box center [1204, 271] width 168 height 29
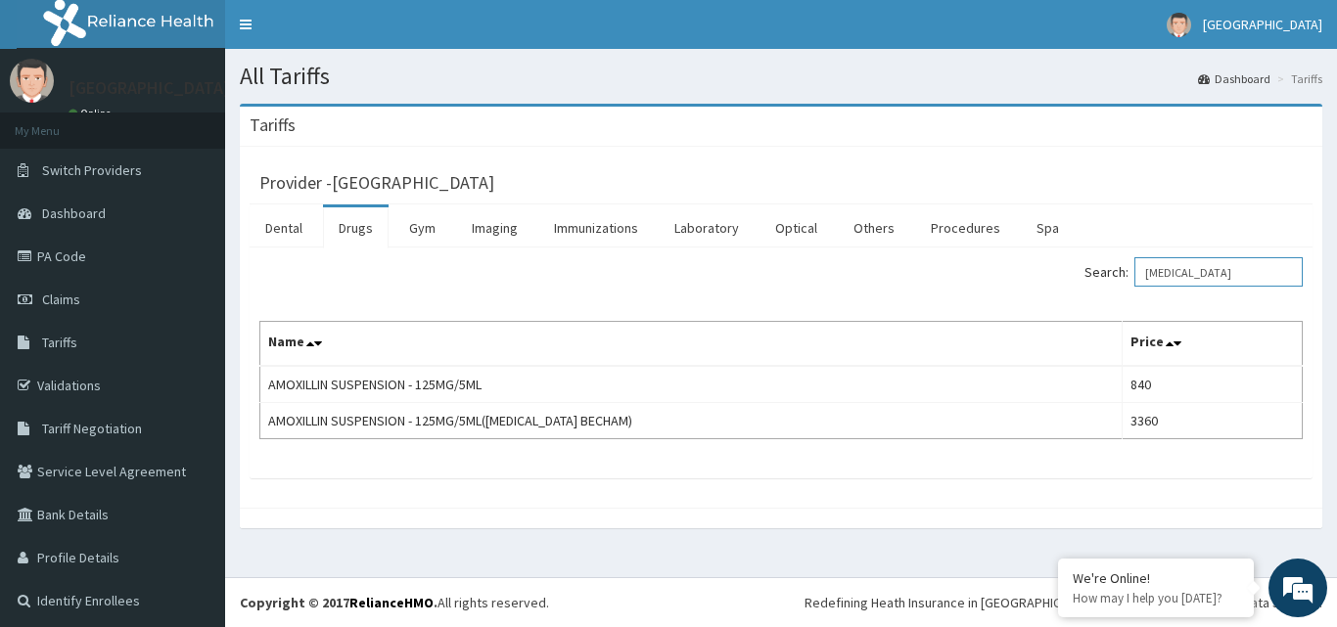
click at [1221, 273] on input "amoxil" at bounding box center [1218, 271] width 168 height 29
type input "amoxil"
